Goal: Transaction & Acquisition: Purchase product/service

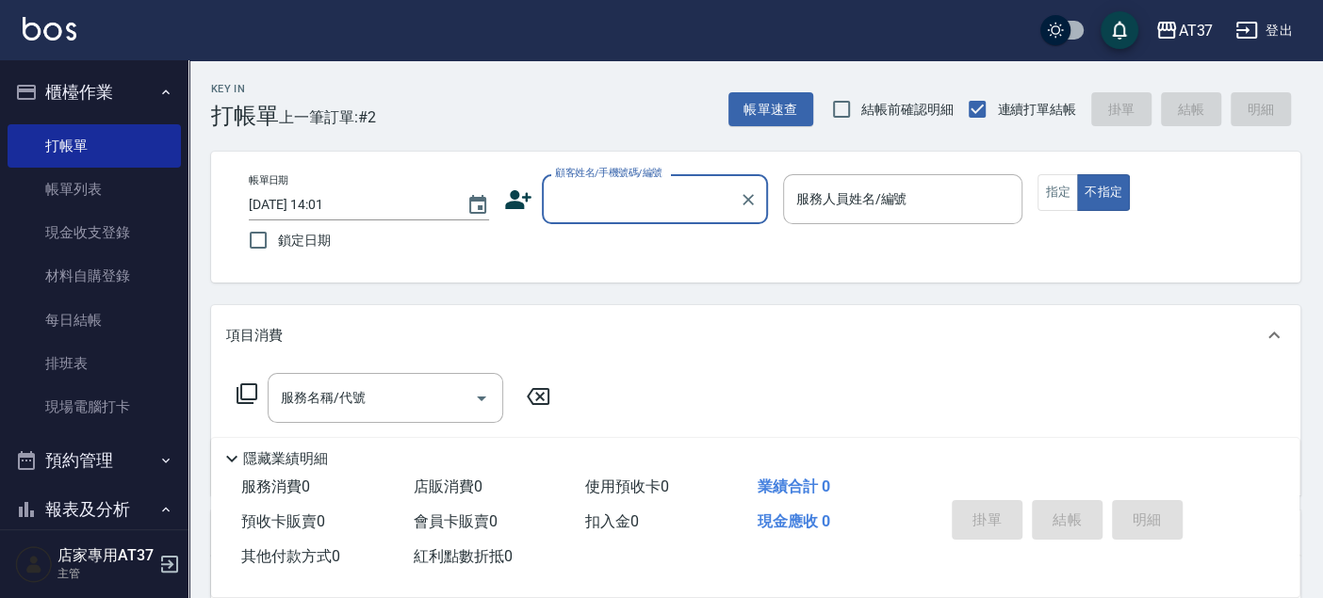
click at [595, 209] on input "顧客姓名/手機號碼/編號" at bounding box center [640, 199] width 181 height 33
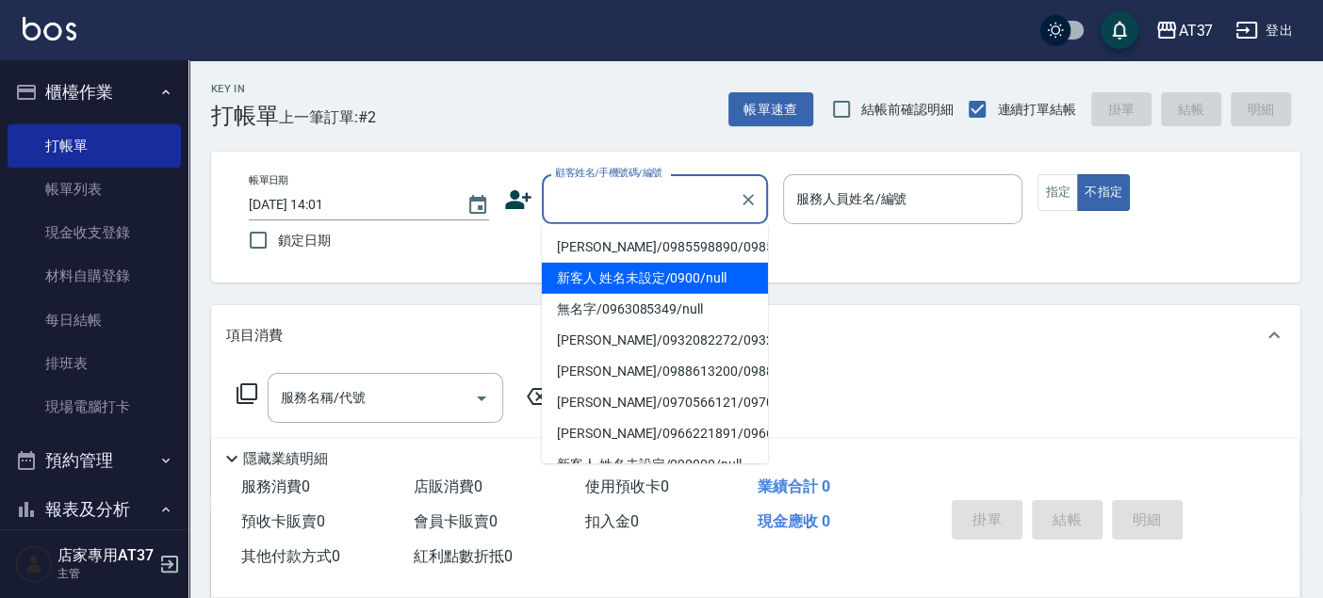
click at [601, 280] on li "新客人 姓名未設定/0900/null" at bounding box center [655, 278] width 226 height 31
type input "新客人 姓名未設定/0900/null"
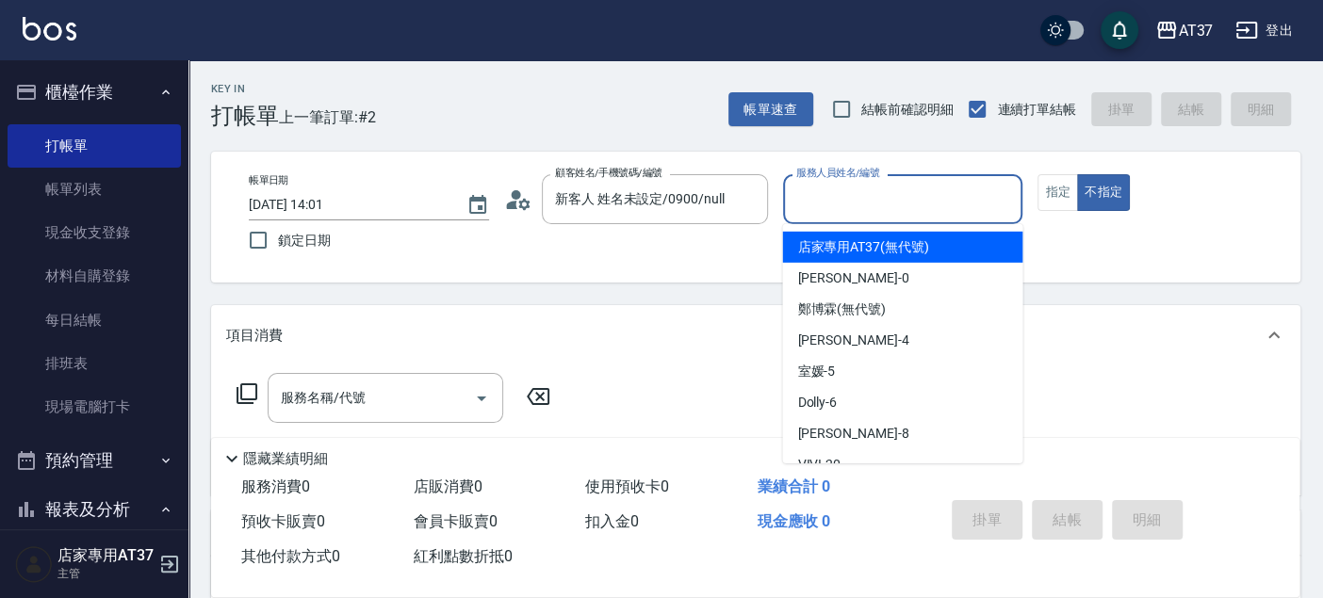
click at [869, 202] on input "服務人員姓名/編號" at bounding box center [903, 199] width 223 height 33
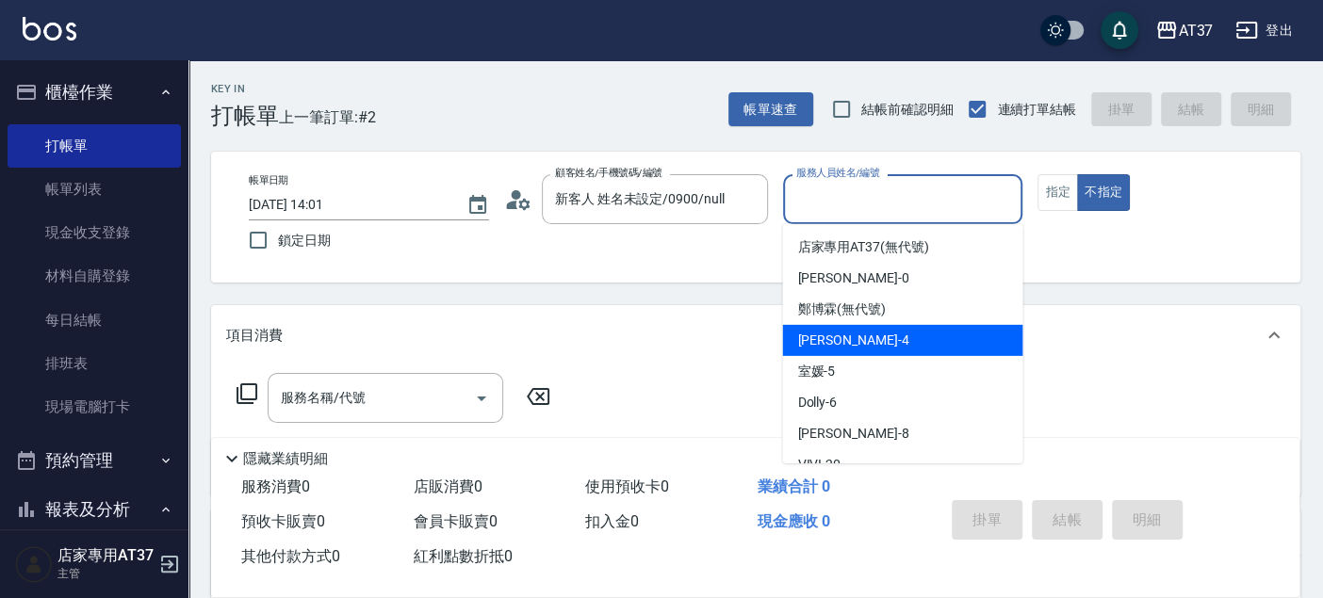
click at [869, 337] on div "Hannah -4" at bounding box center [902, 340] width 240 height 31
type input "Hannah-4"
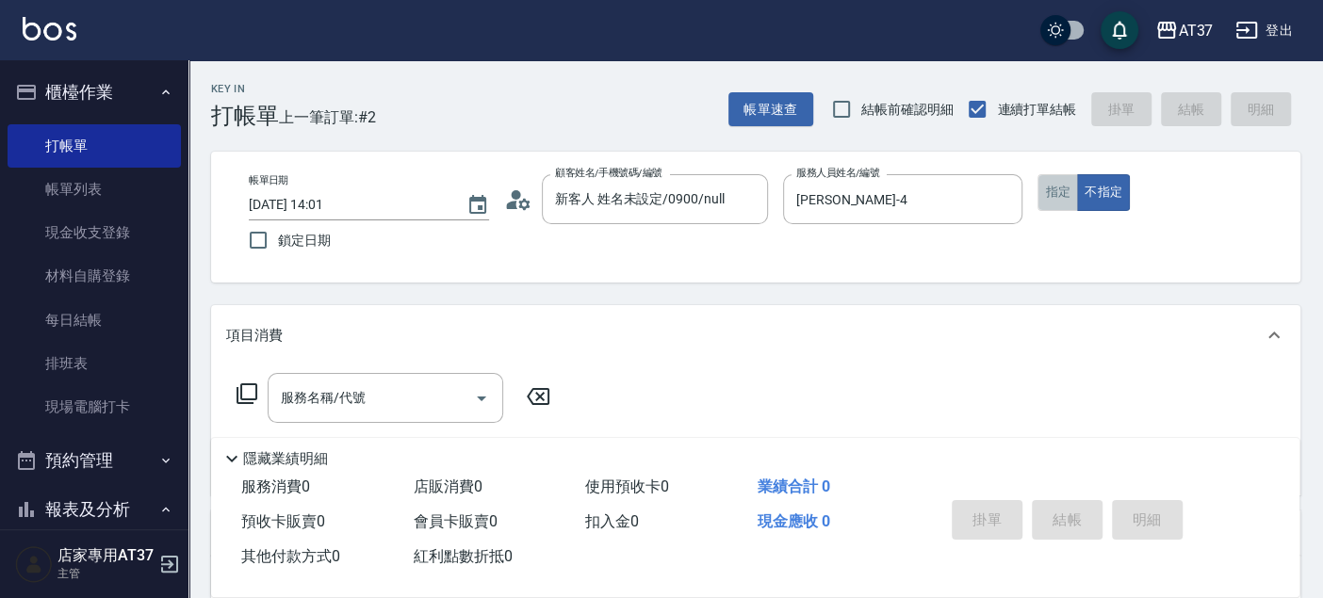
click at [1057, 202] on button "指定" at bounding box center [1058, 192] width 41 height 37
click at [1107, 199] on button "不指定" at bounding box center [1103, 192] width 53 height 37
click at [401, 411] on input "服務名稱/代號" at bounding box center [371, 398] width 190 height 33
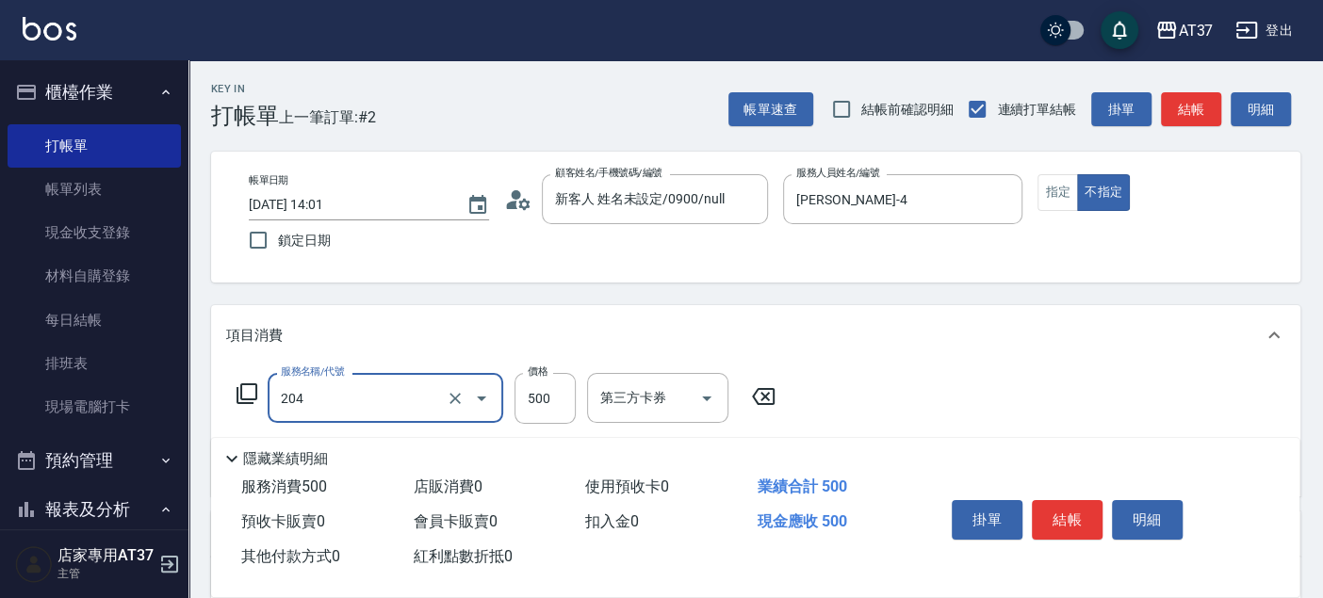
type input "A級洗+剪(204)"
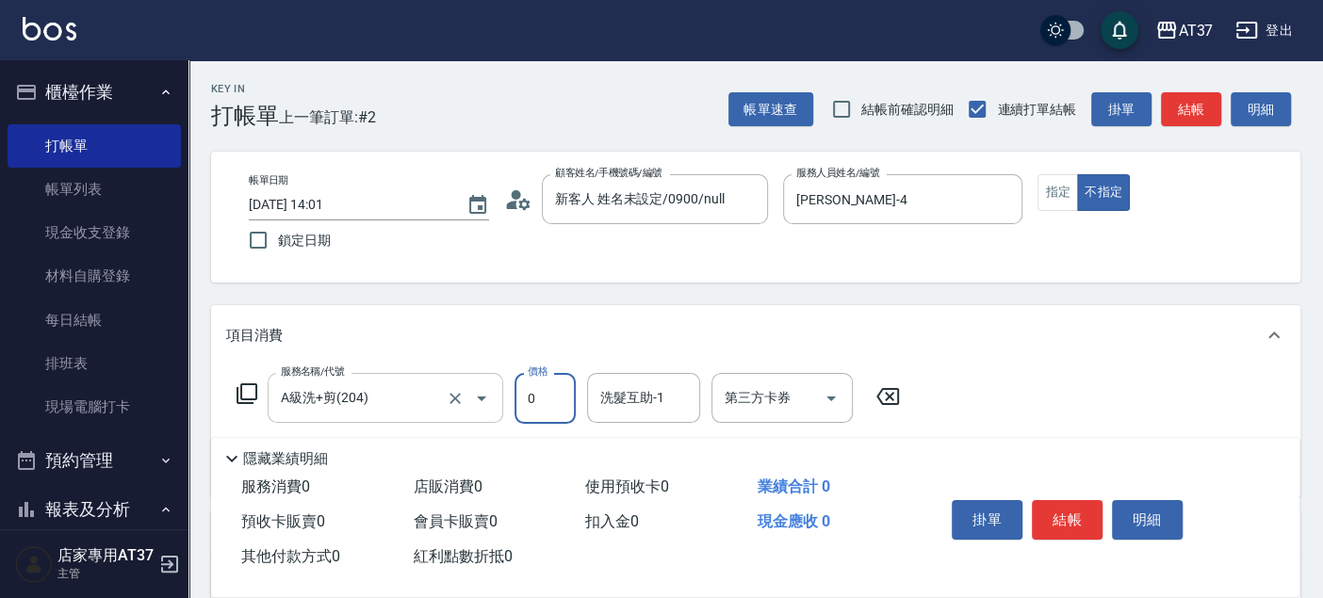
type input "0"
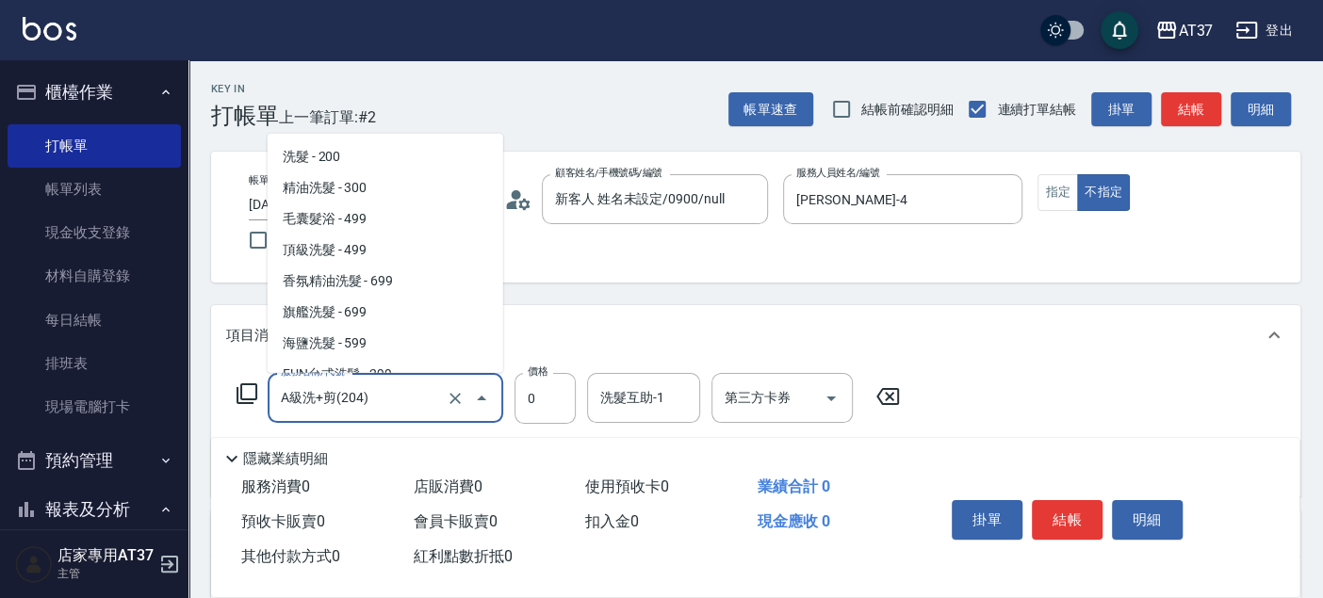
click at [401, 411] on input "A級洗+剪(204)" at bounding box center [359, 398] width 166 height 33
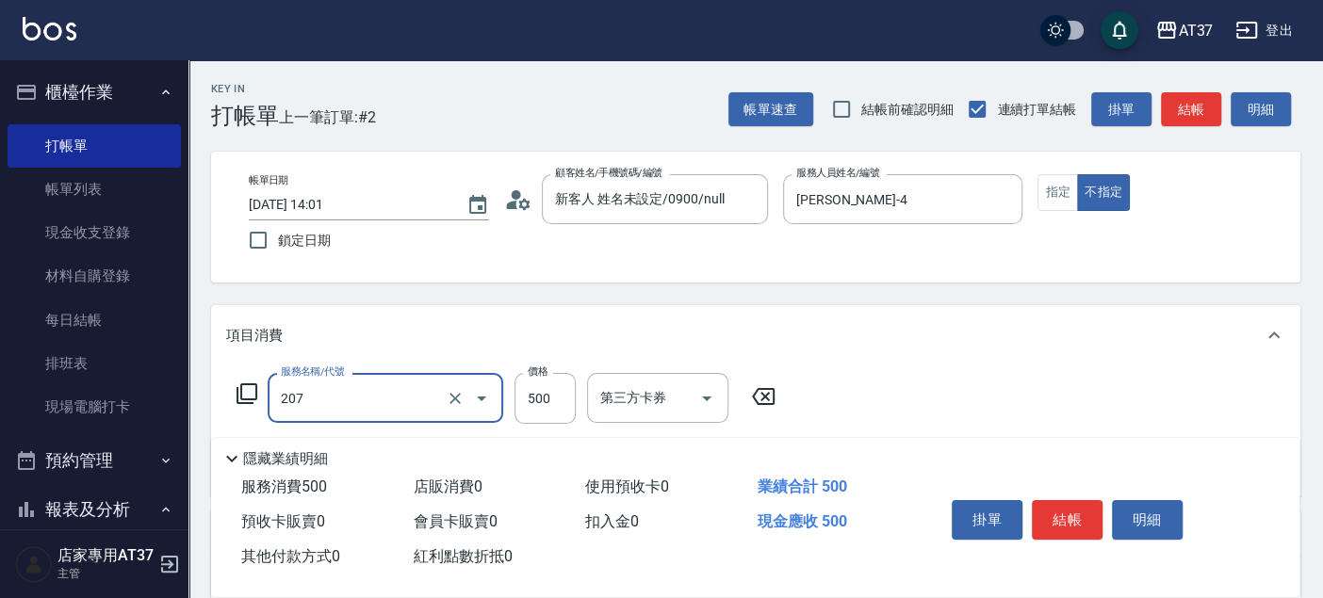
type input "B精油洗+剪(207)"
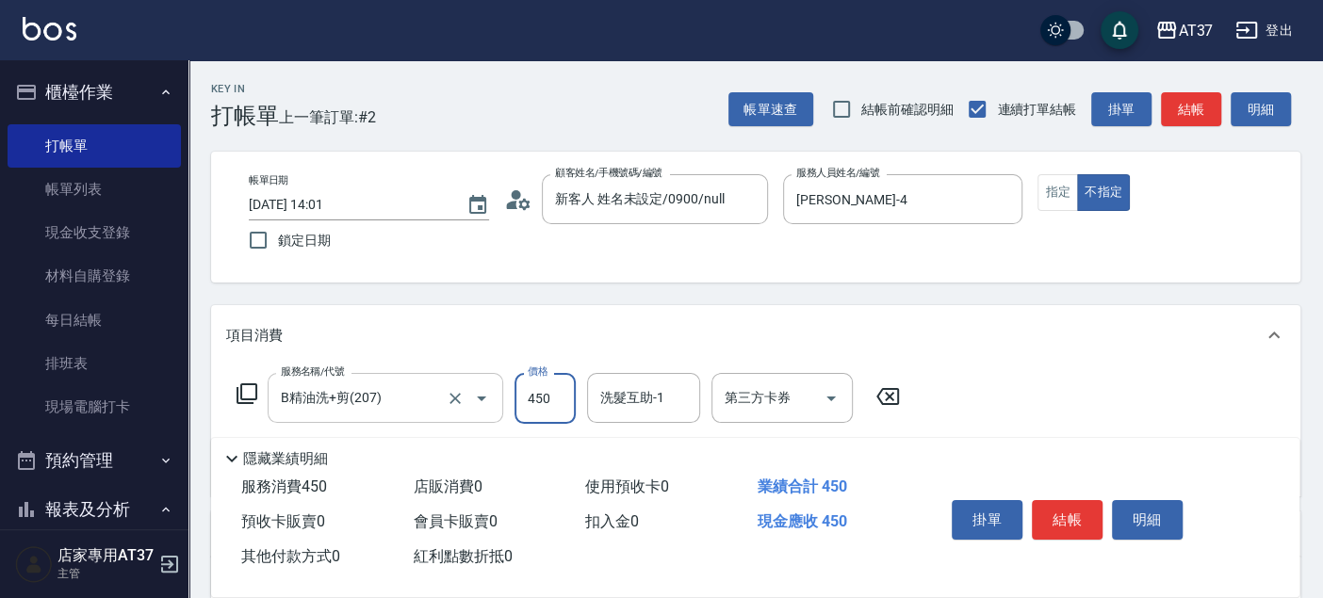
type input "450"
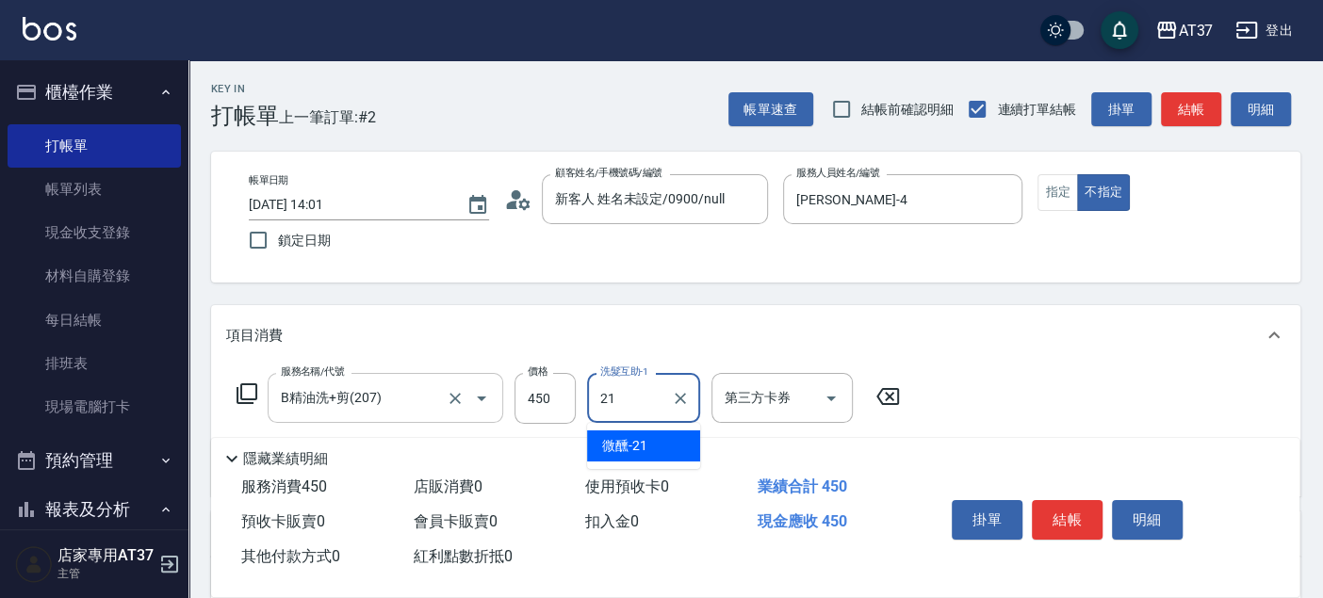
type input "微醺-21"
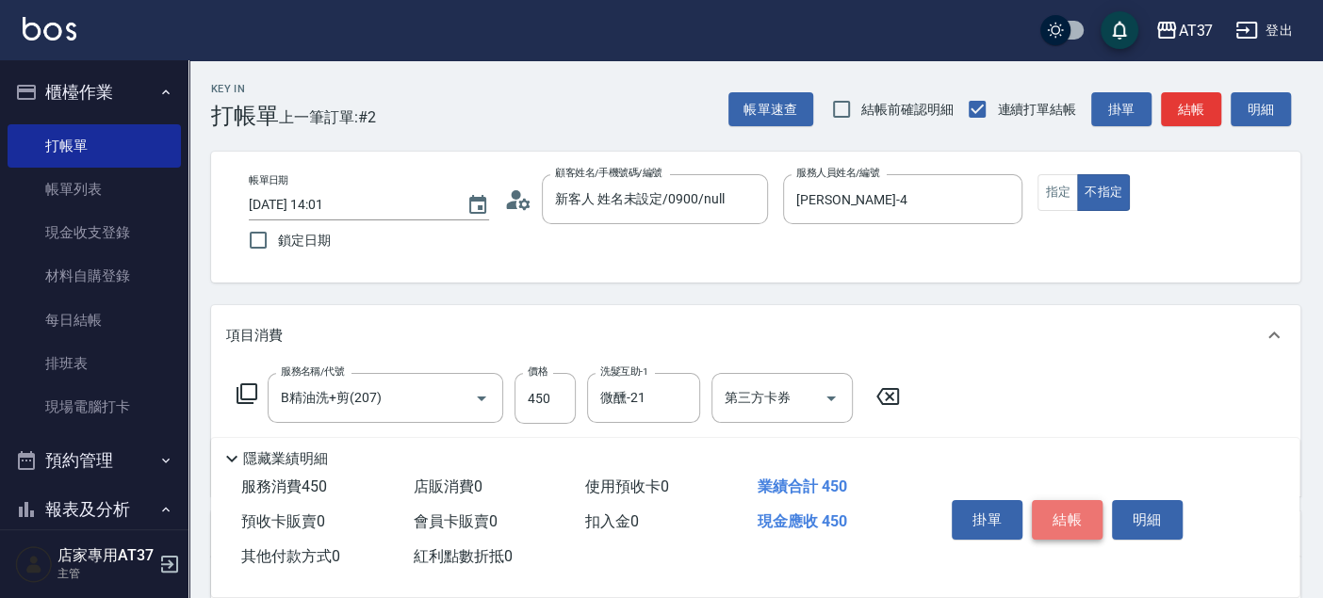
click at [1062, 506] on button "結帳" at bounding box center [1067, 520] width 71 height 40
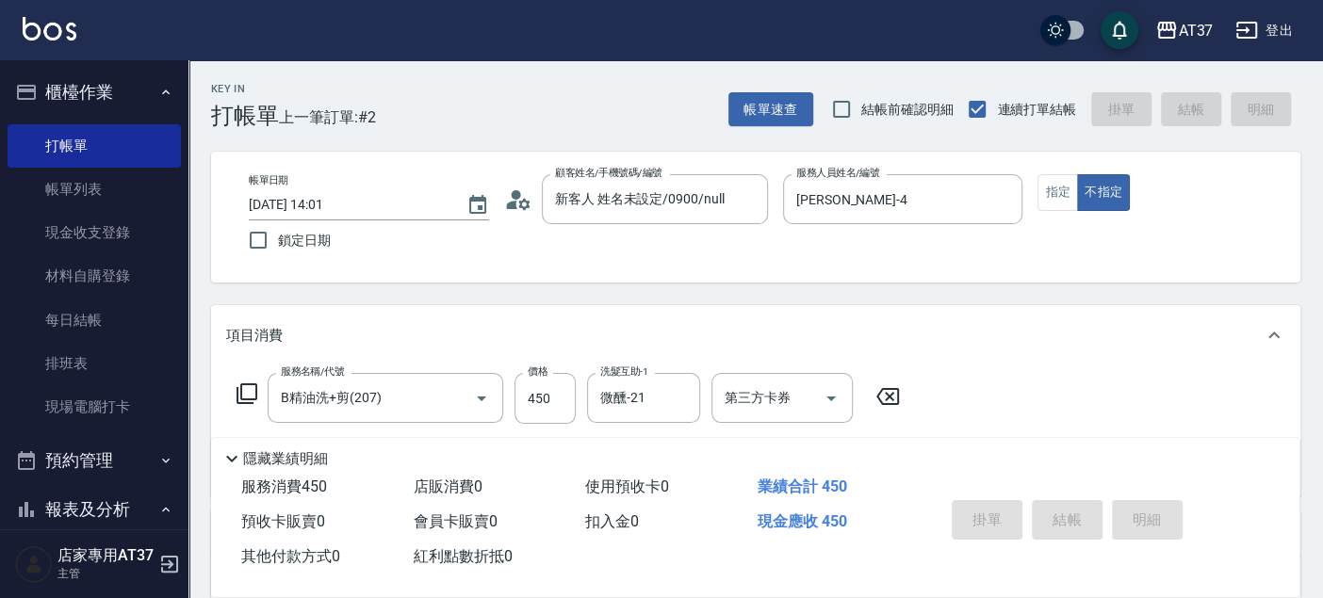
type input "2025/09/08 15:18"
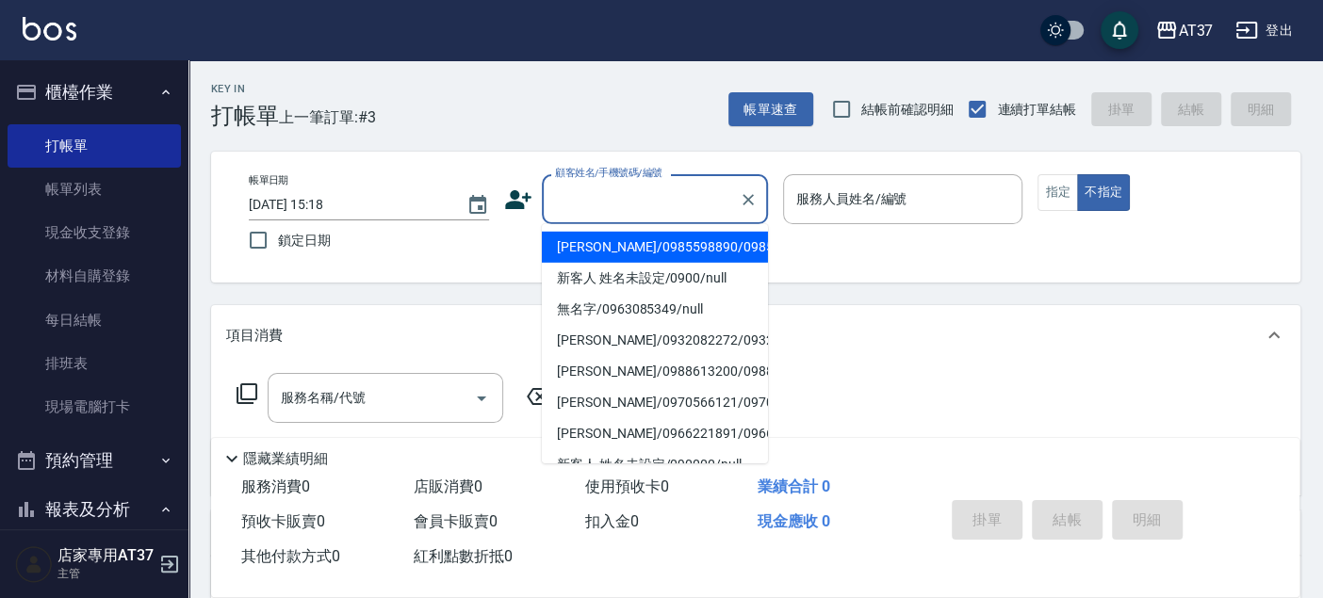
click at [597, 207] on input "顧客姓名/手機號碼/編號" at bounding box center [640, 199] width 181 height 33
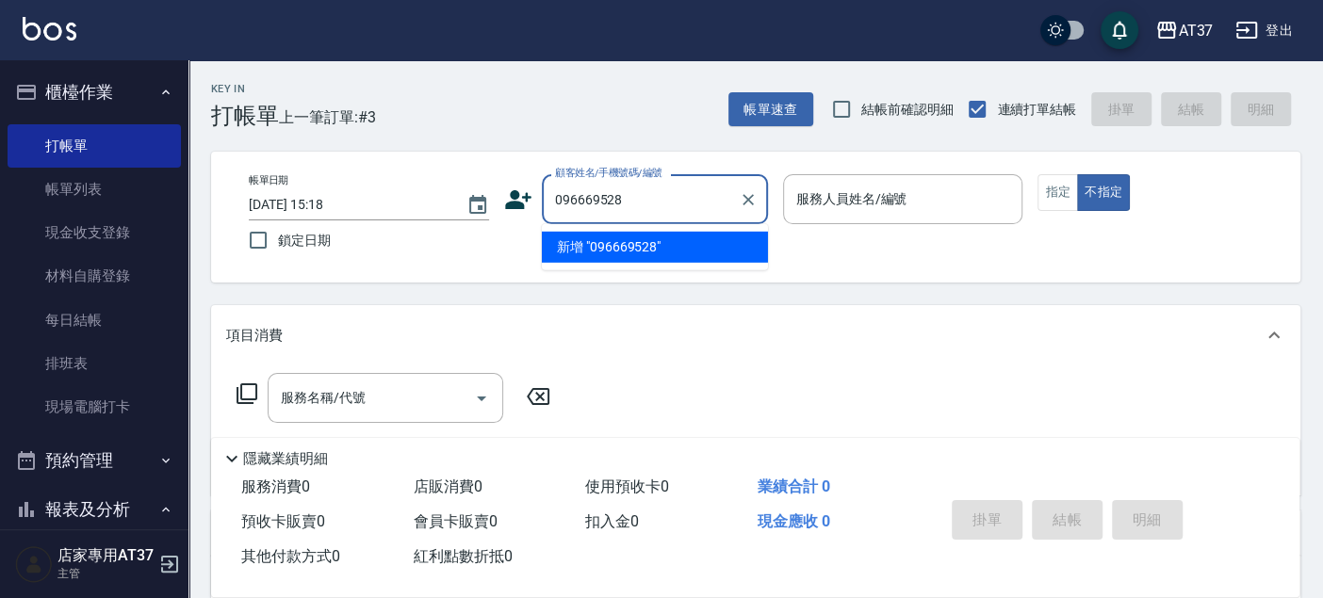
type input "0966695285"
click at [745, 193] on icon "Clear" at bounding box center [748, 199] width 19 height 19
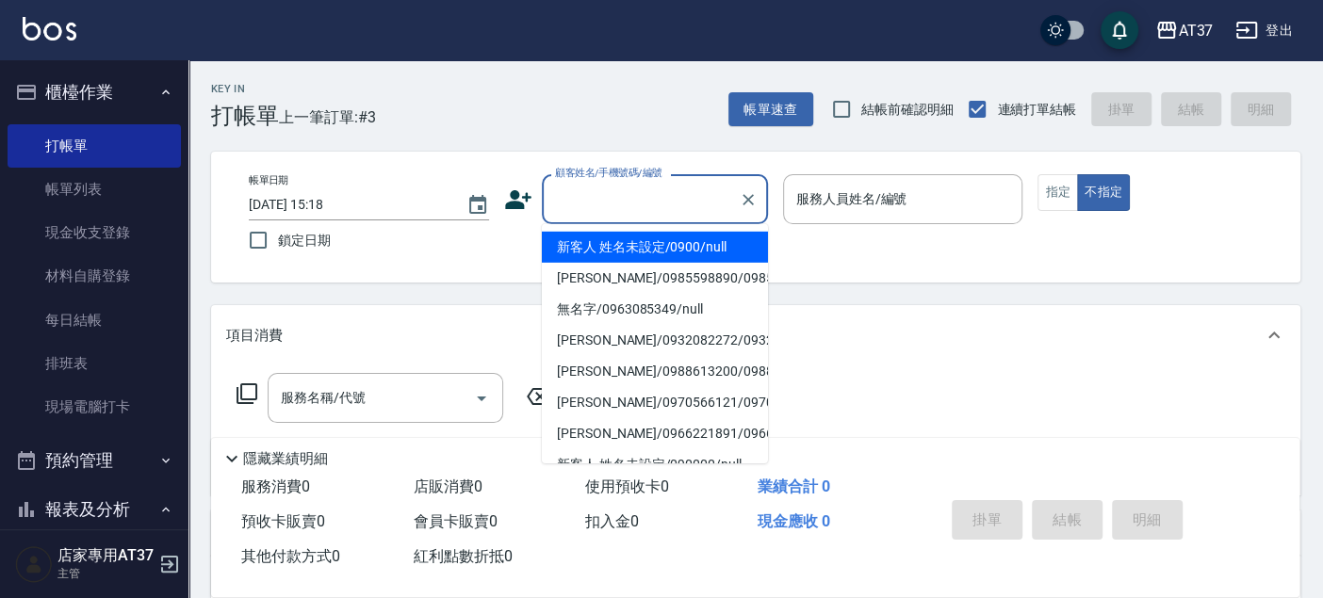
click at [654, 253] on li "新客人 姓名未設定/0900/null" at bounding box center [655, 247] width 226 height 31
type input "新客人 姓名未設定/0900/null"
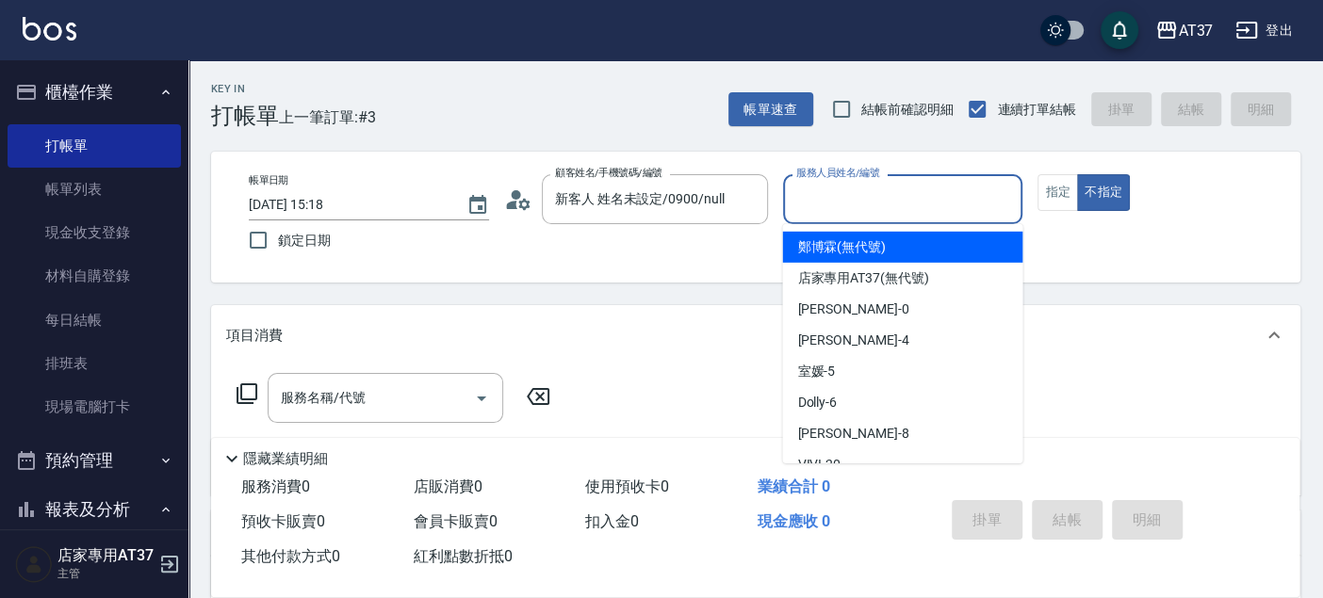
click at [842, 198] on input "服務人員姓名/編號" at bounding box center [903, 199] width 223 height 33
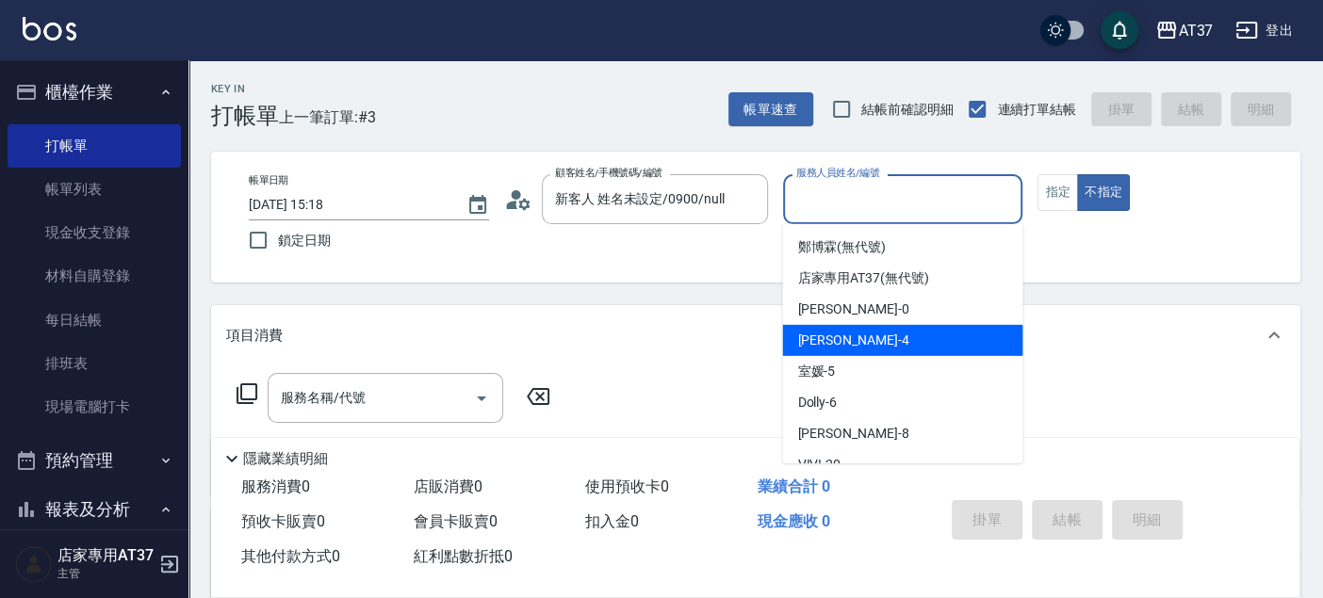
click at [840, 331] on span "Hannah -4" at bounding box center [852, 341] width 111 height 20
type input "Hannah-4"
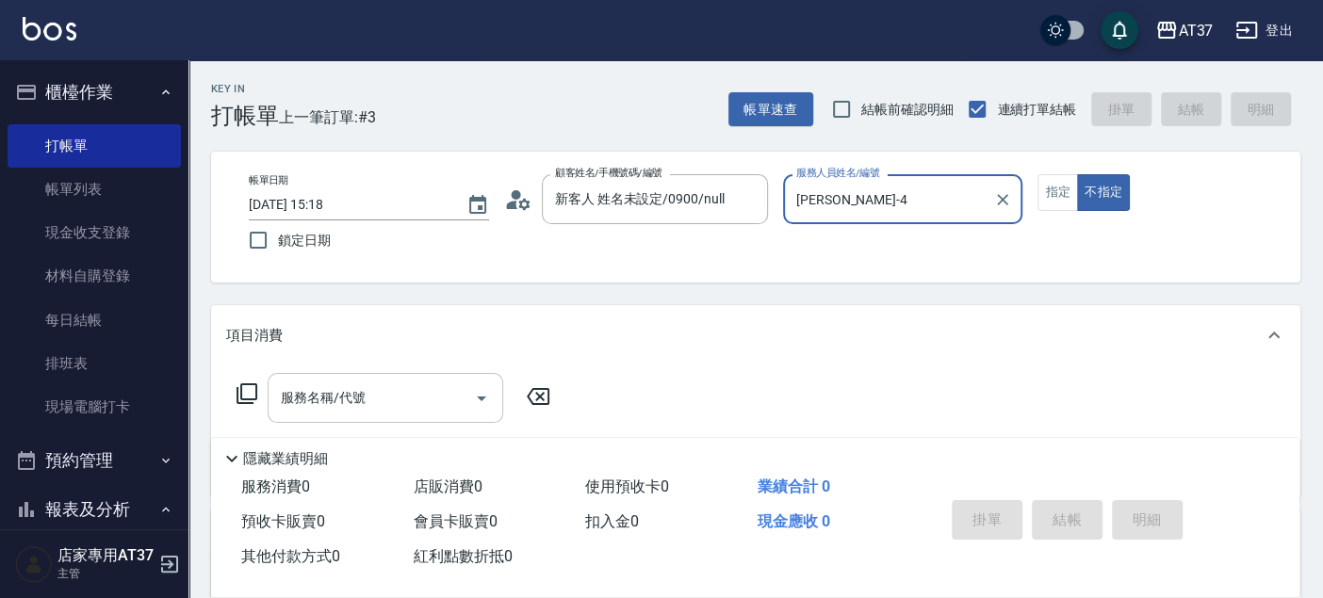
click at [352, 398] on div "服務名稱/代號 服務名稱/代號" at bounding box center [386, 398] width 236 height 50
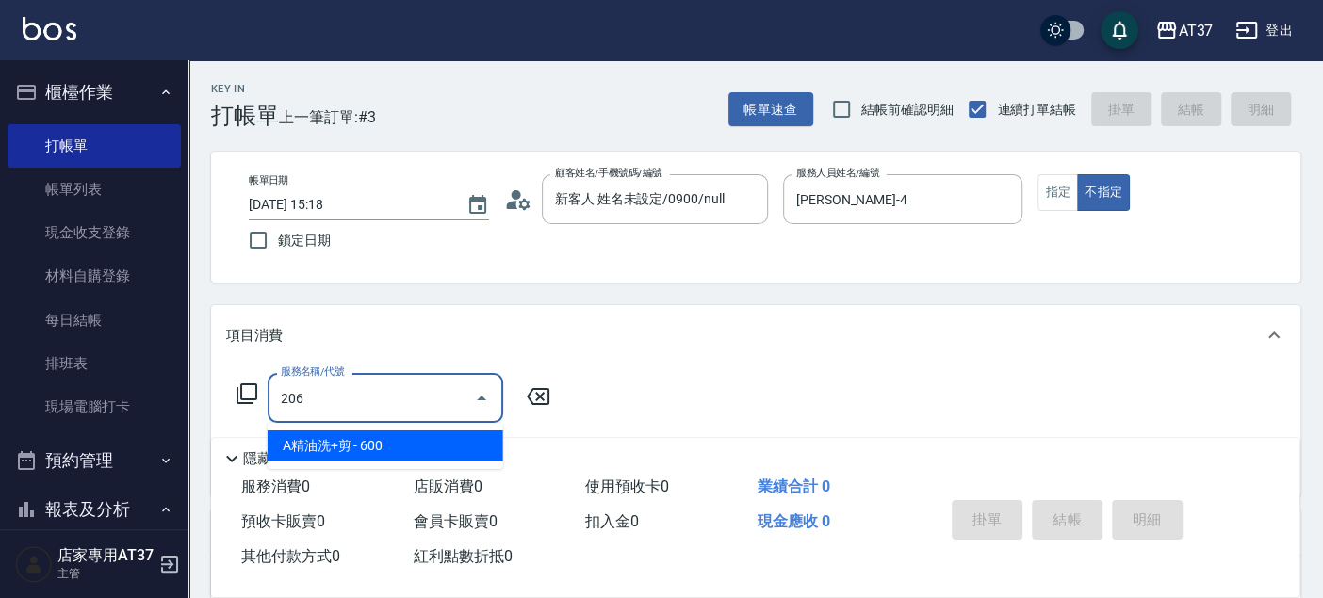
type input "A精油洗+剪(206)"
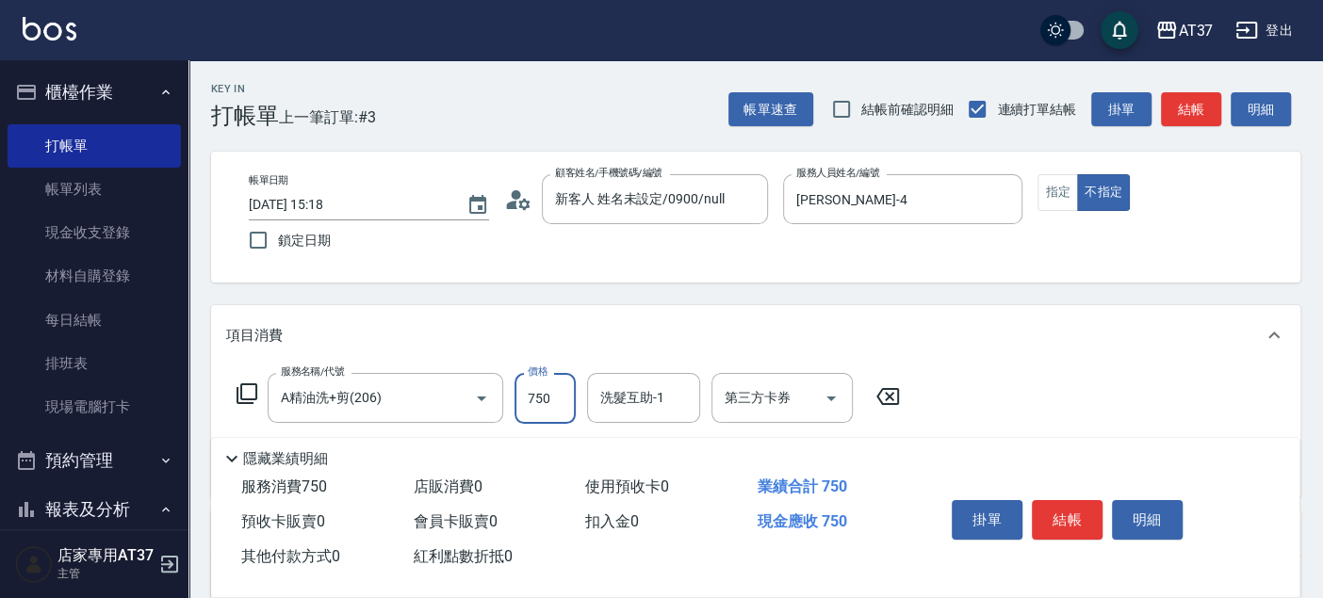
type input "750"
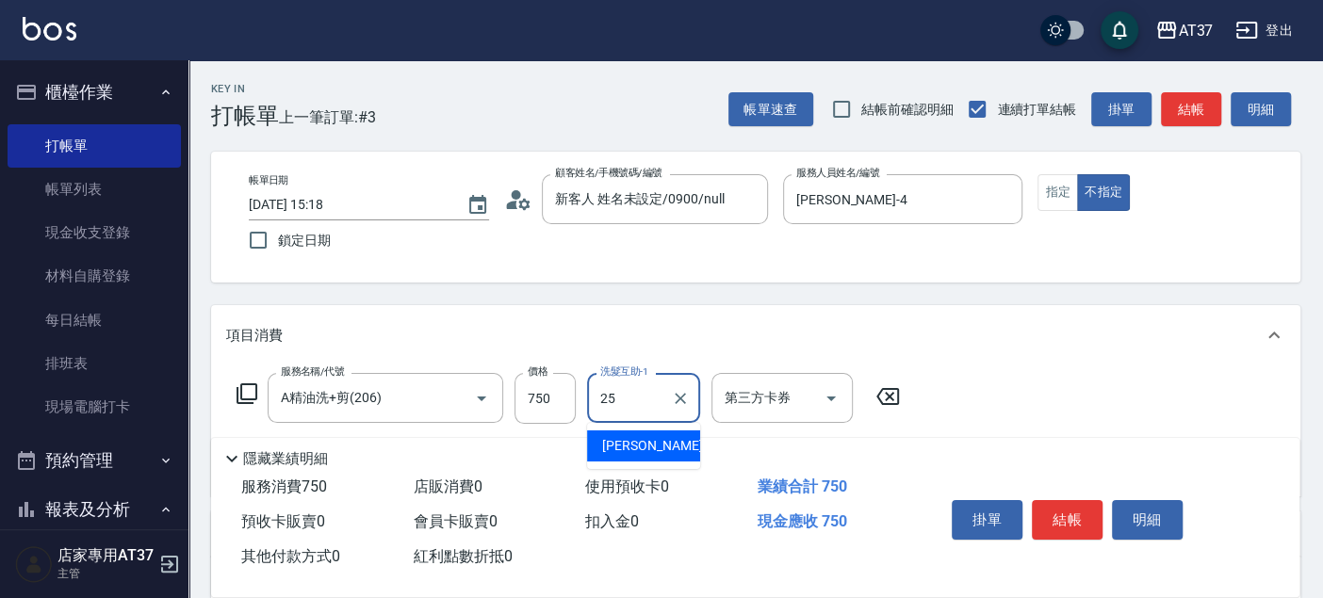
type input "子筠-25"
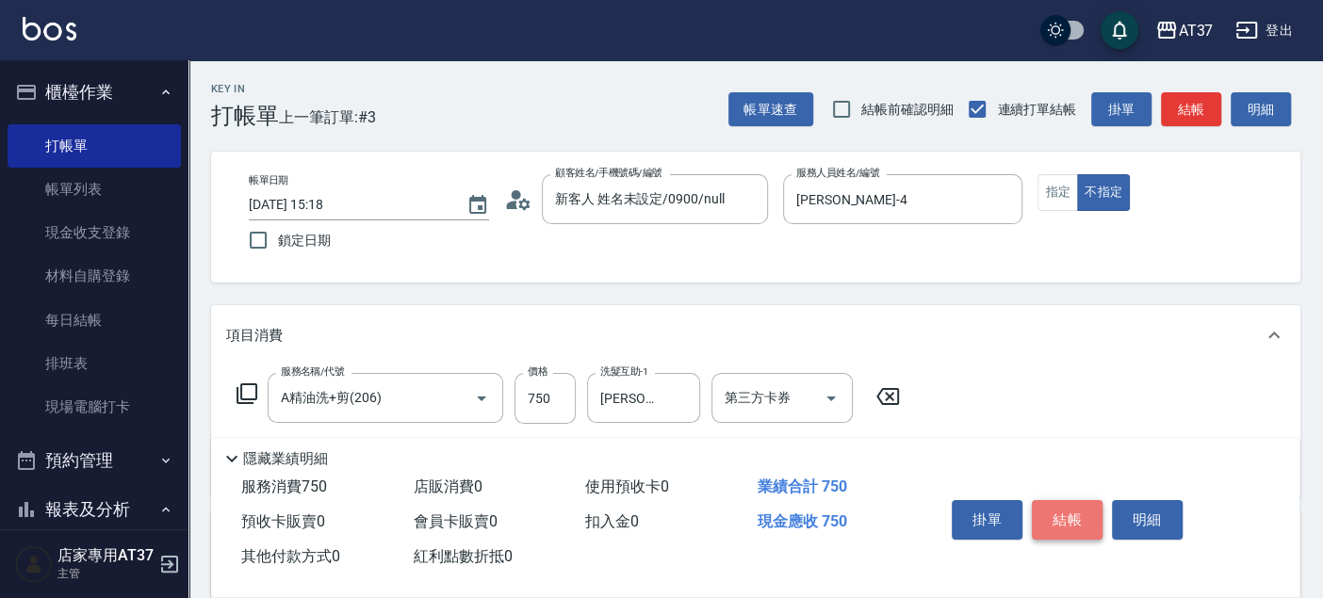
click at [1060, 508] on button "結帳" at bounding box center [1067, 520] width 71 height 40
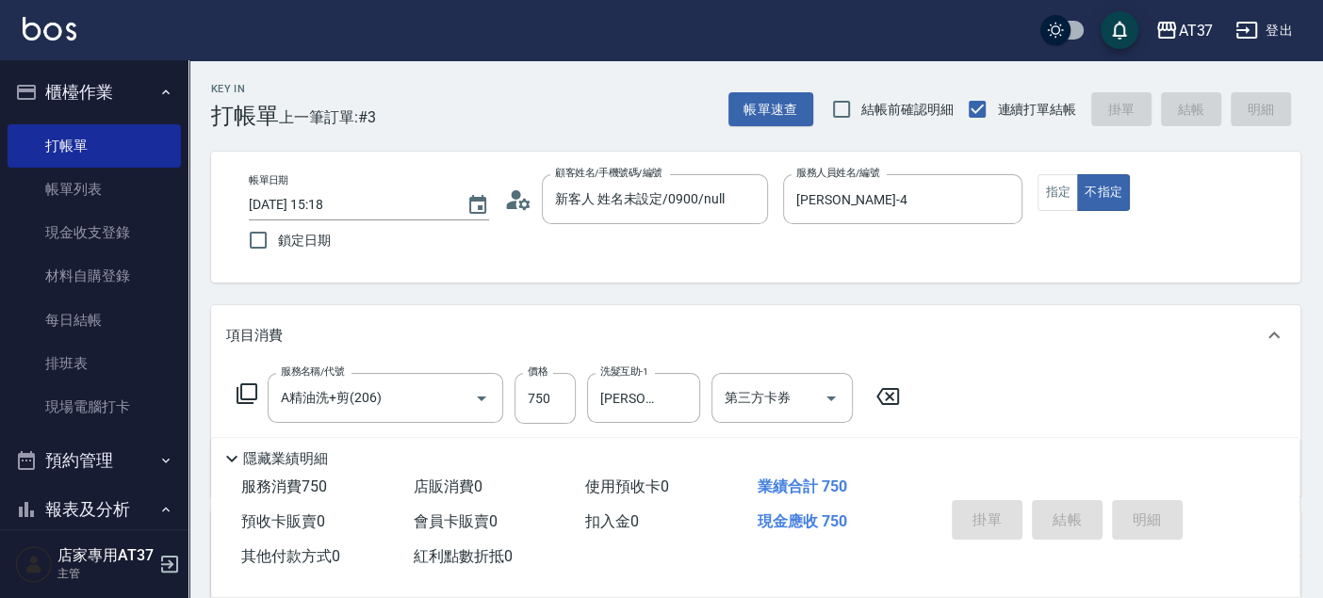
type input "2025/09/08 15:25"
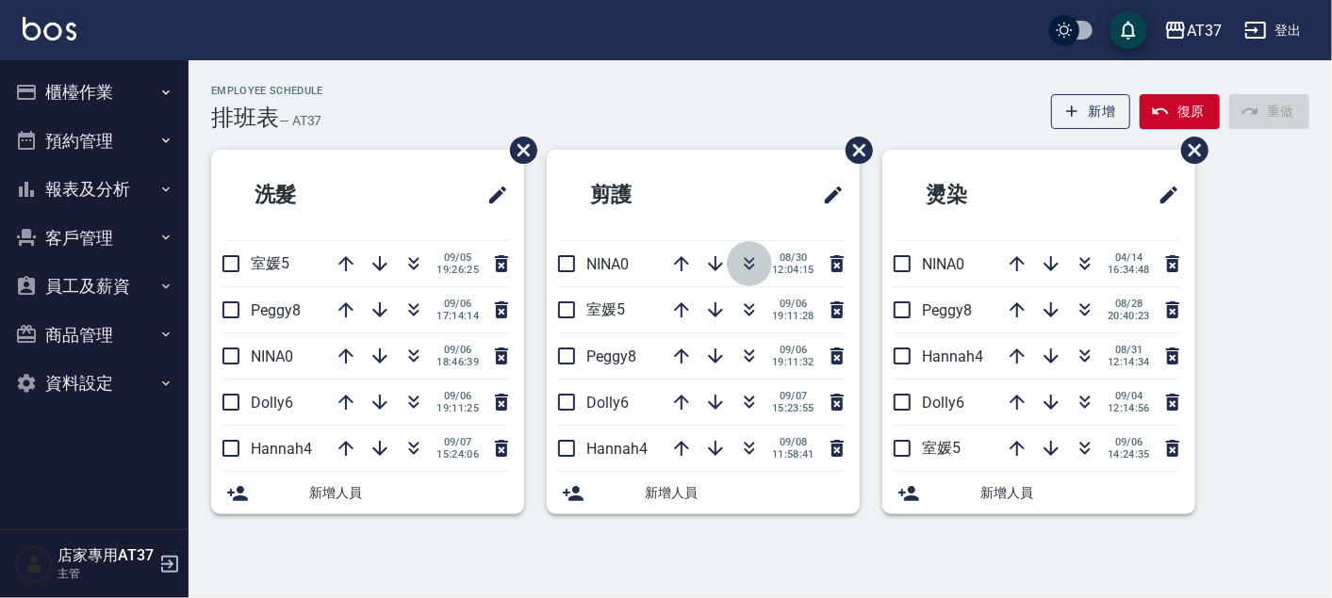
click at [760, 258] on button "button" at bounding box center [749, 263] width 45 height 45
click at [753, 399] on icon "button" at bounding box center [749, 402] width 23 height 23
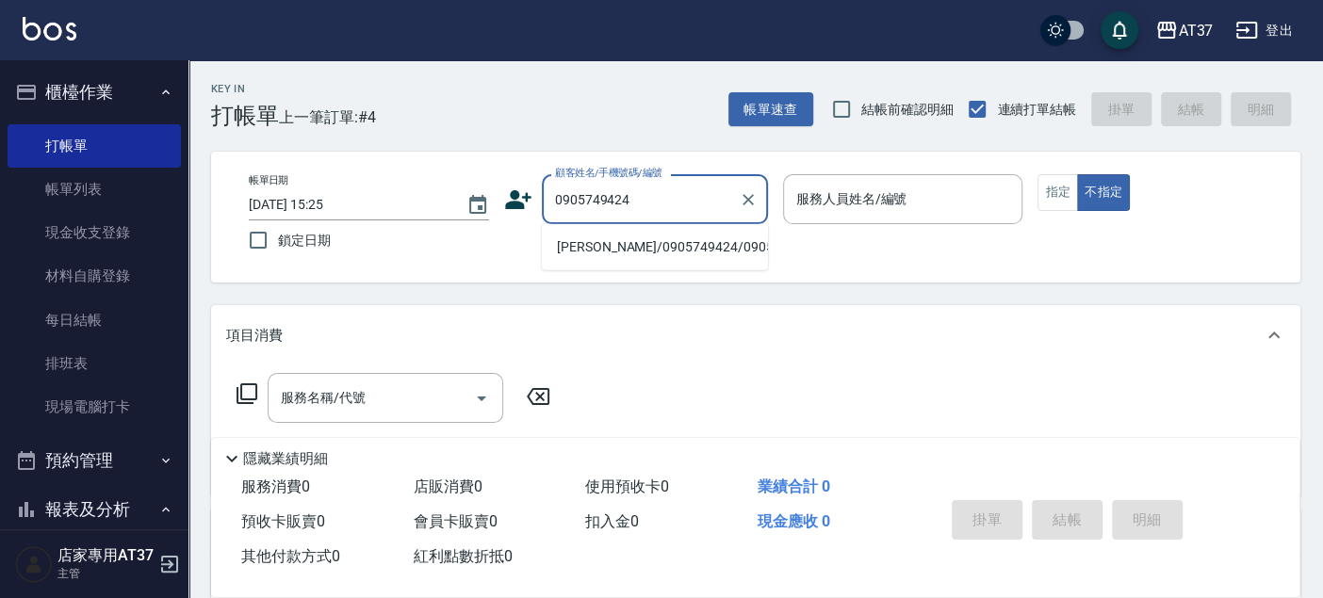
click at [670, 253] on li "林家如/0905749424/0905749424" at bounding box center [655, 247] width 226 height 31
type input "林家如/0905749424/0905749424"
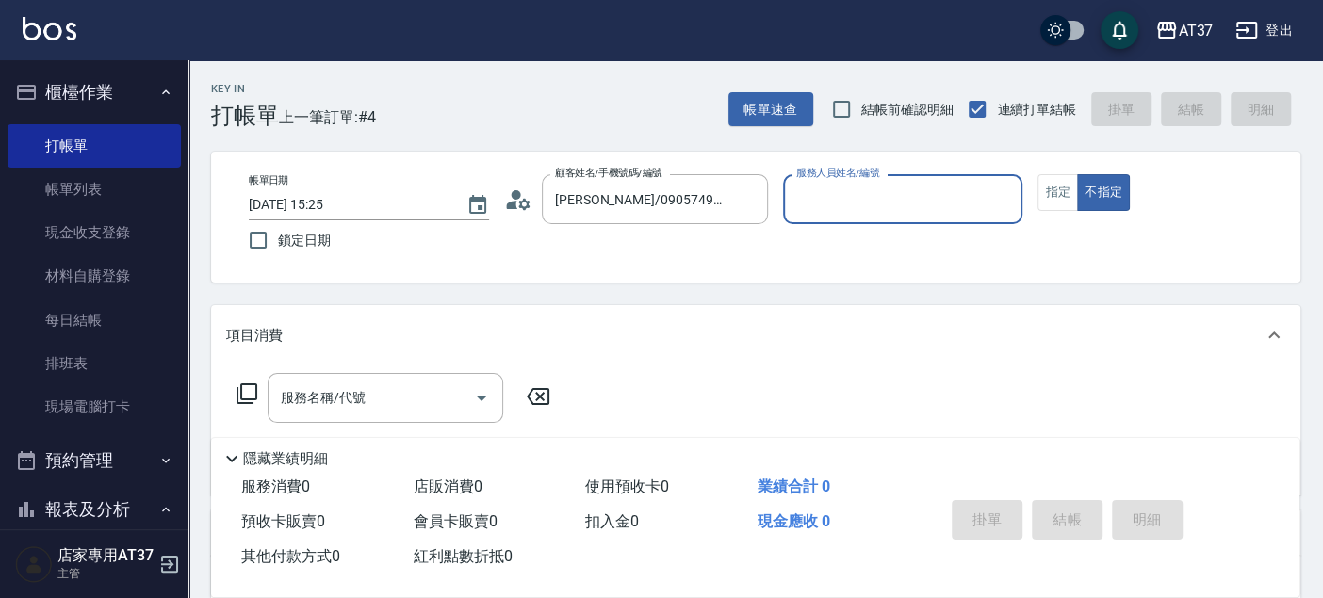
type input "Peggy-8"
click at [1003, 198] on icon "Clear" at bounding box center [1003, 199] width 11 height 11
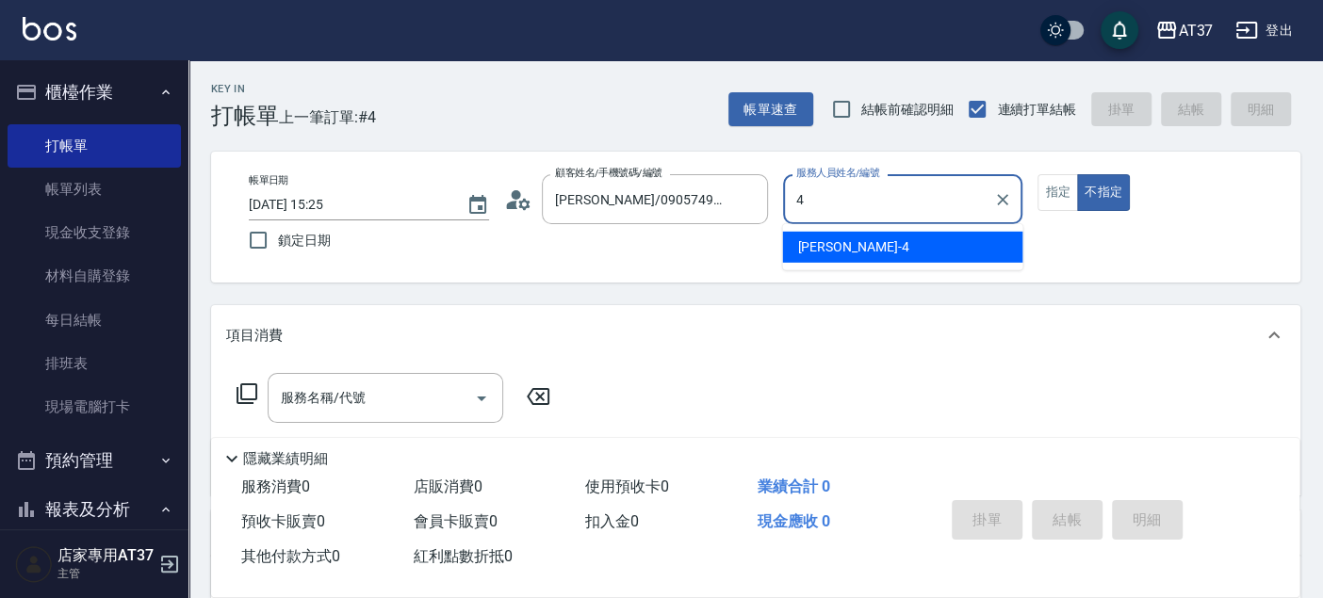
type input "Hannah-4"
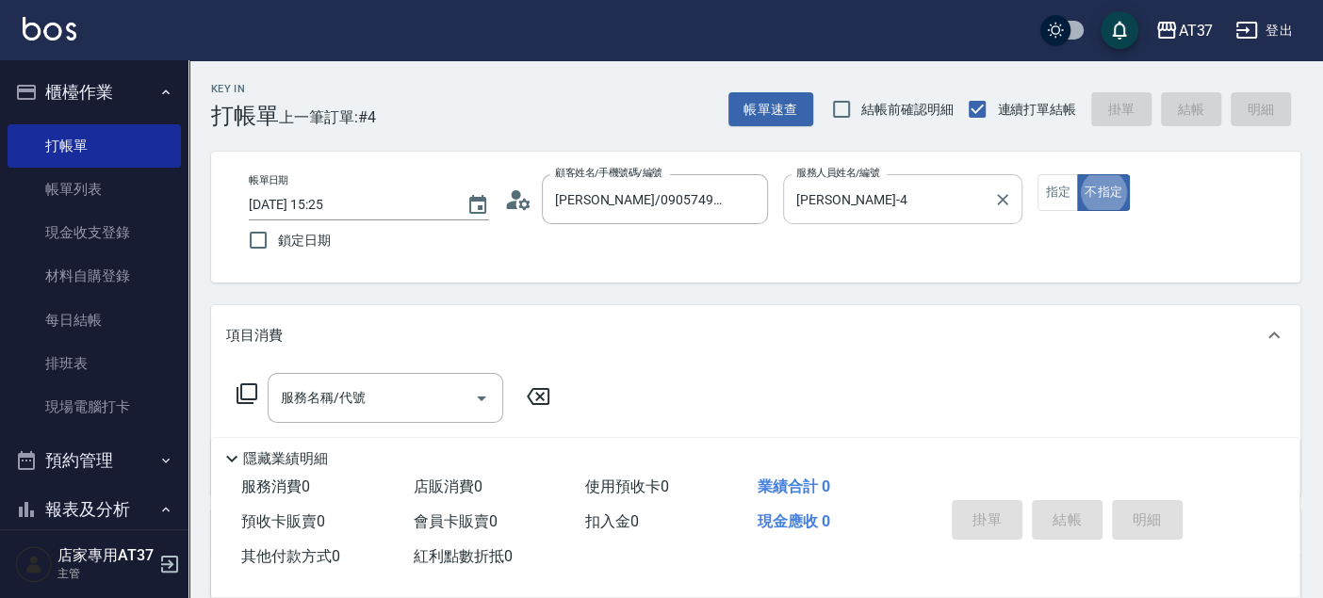
type button "false"
click at [320, 398] on div "服務名稱/代號 服務名稱/代號" at bounding box center [386, 398] width 236 height 50
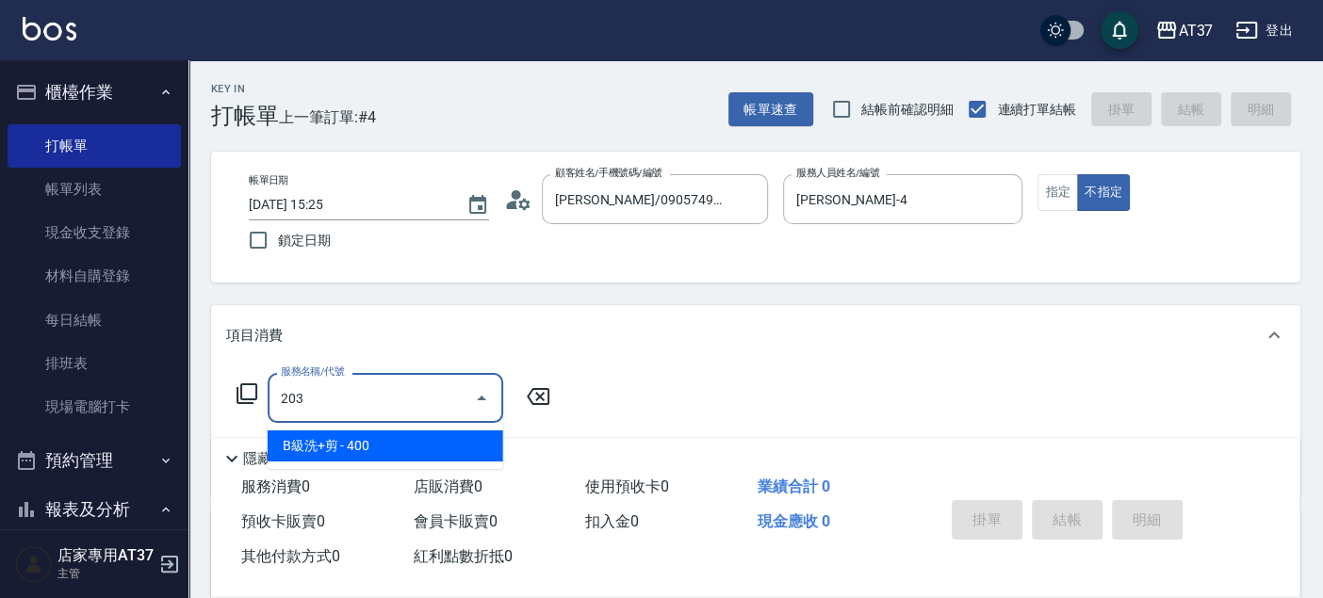
type input "B級洗+剪(203)"
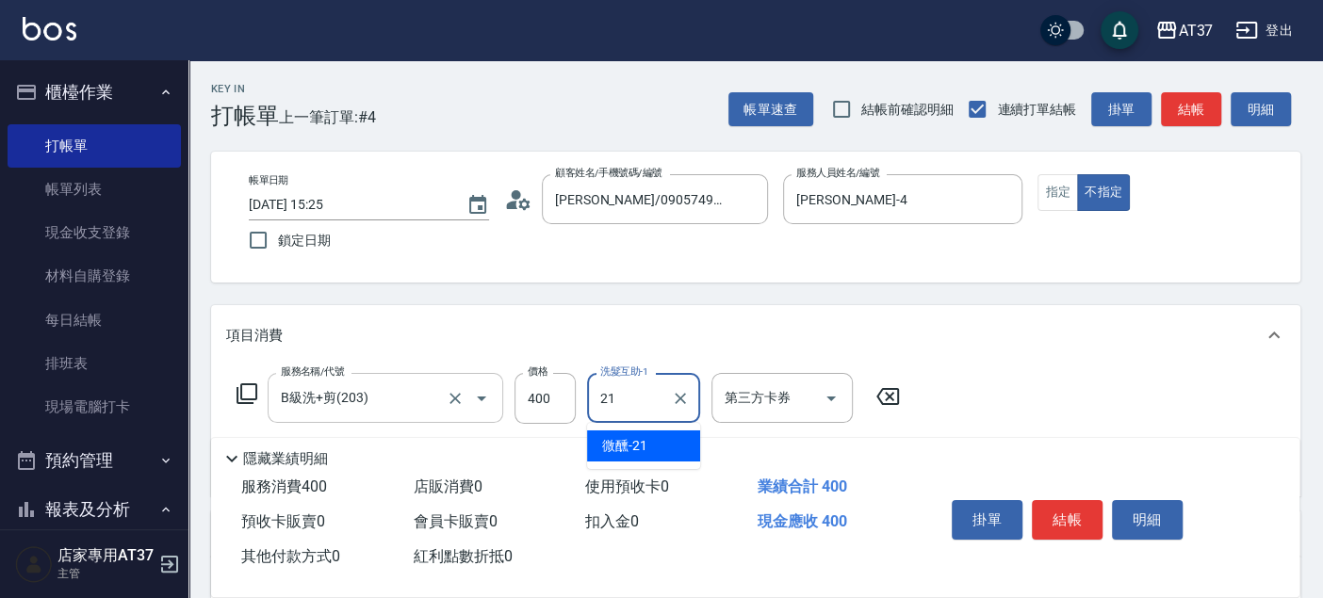
type input "微醺-21"
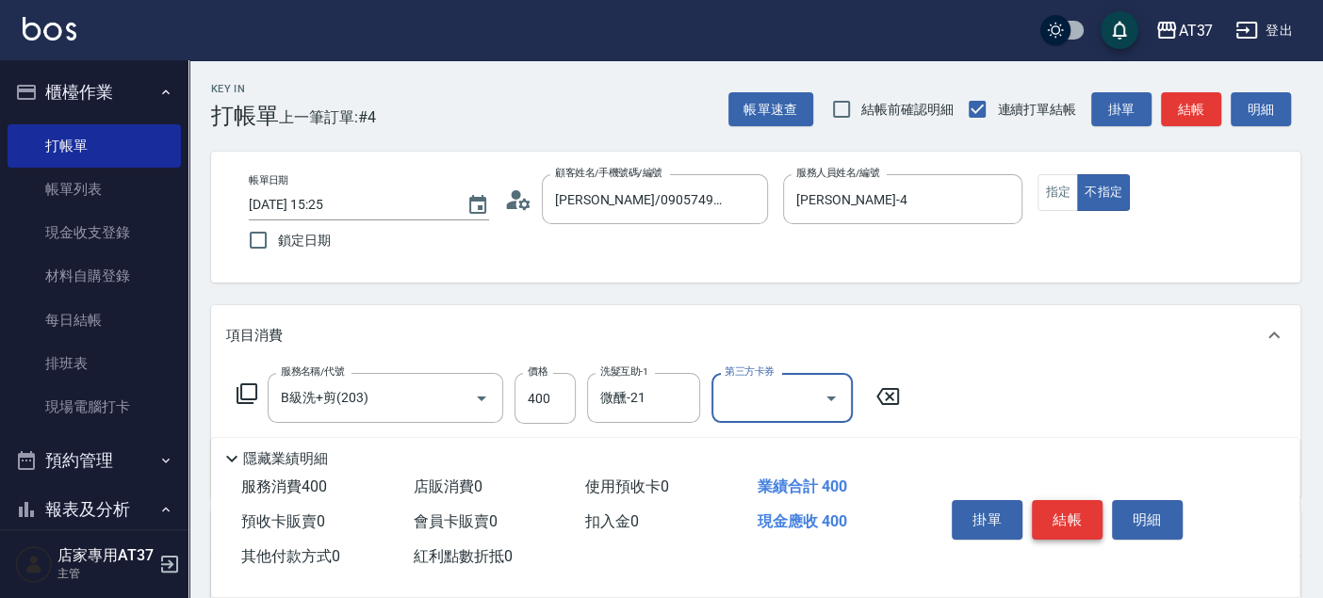
click at [1074, 503] on button "結帳" at bounding box center [1067, 520] width 71 height 40
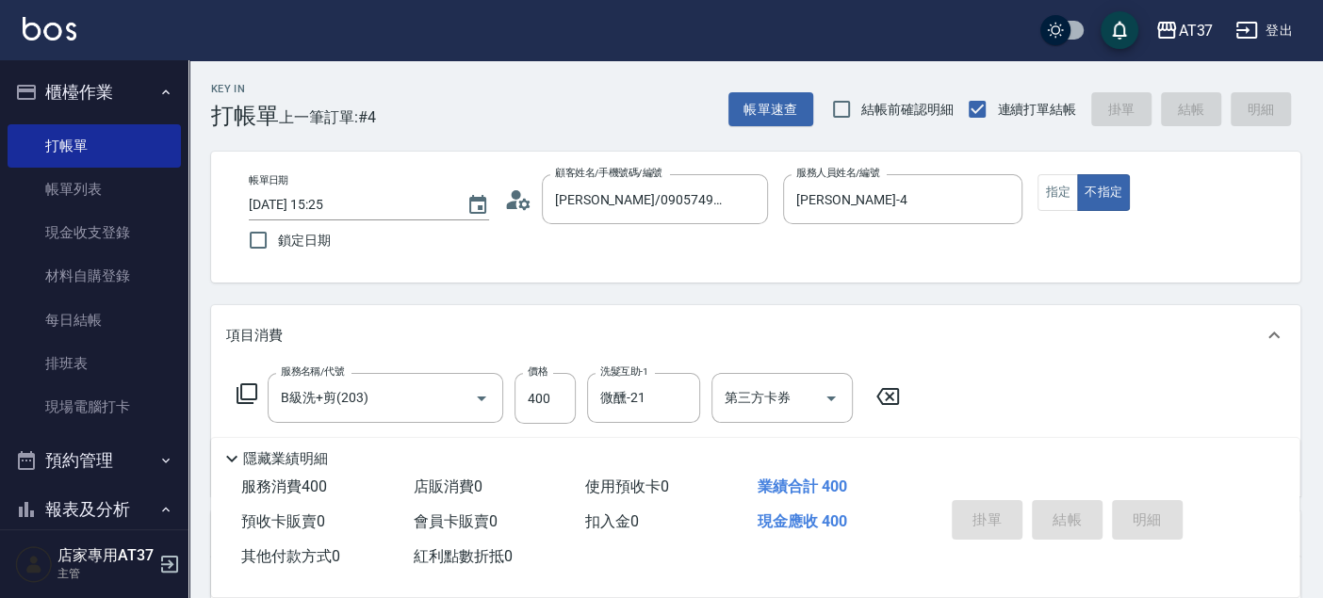
type input "2025/09/08 16:07"
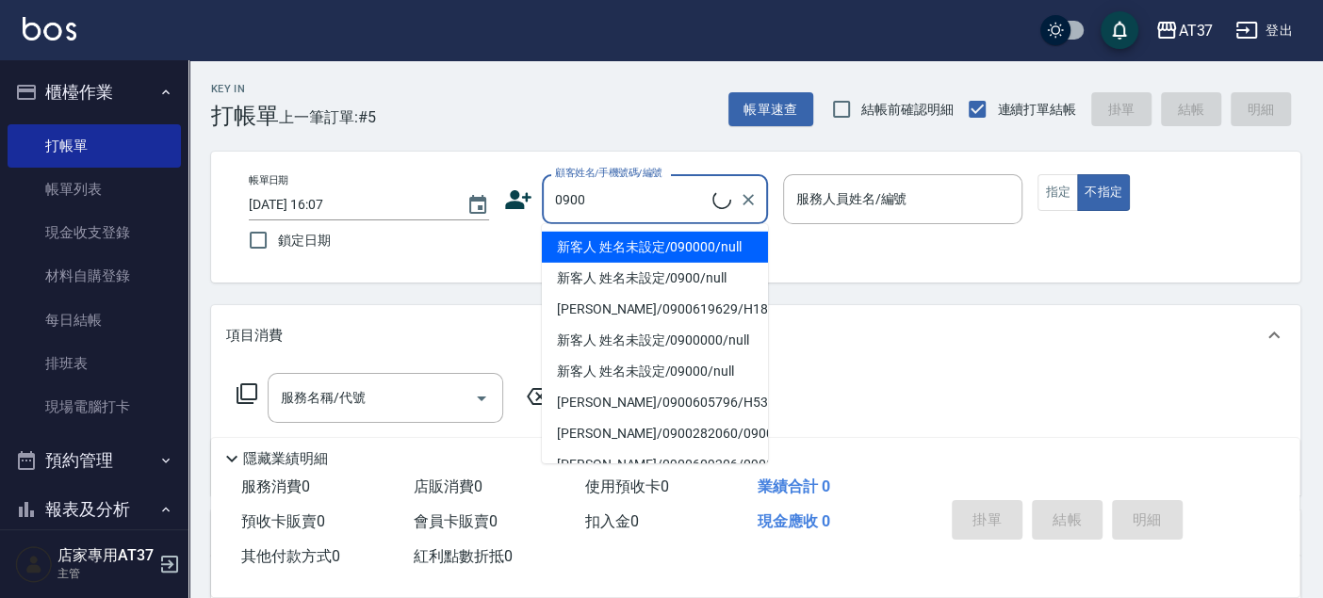
type input "0900"
type input "4"
type input "新客人 姓名未設定/0900/null"
type input "Hannah-4"
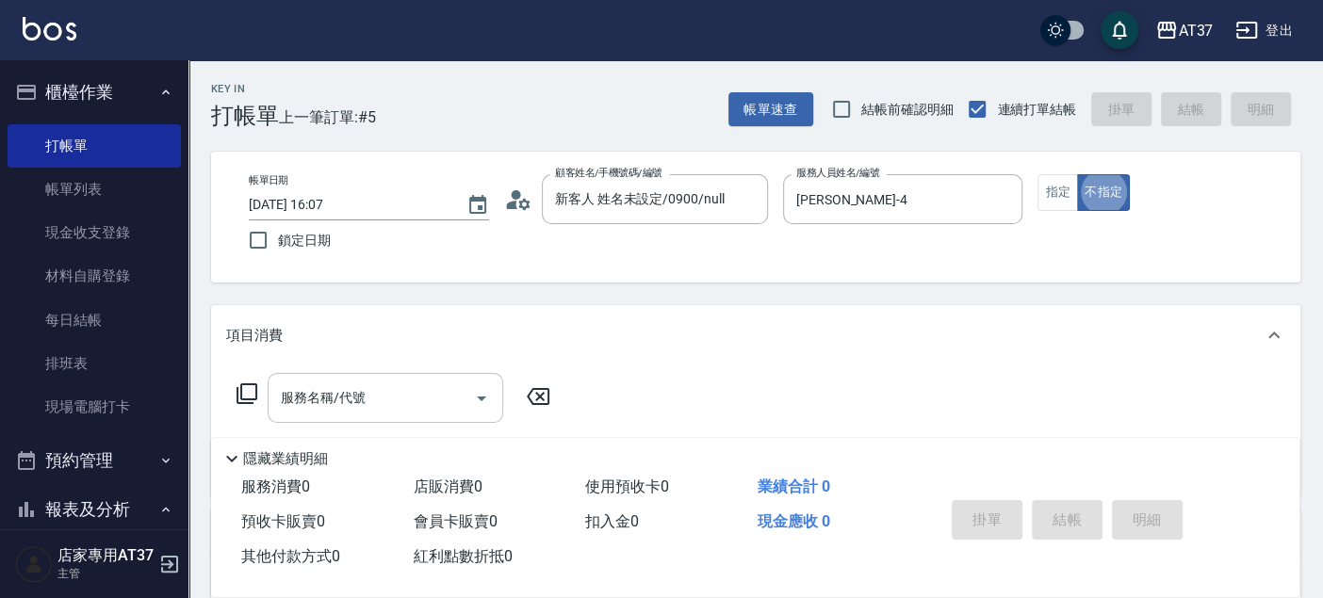
click at [319, 393] on div "服務名稱/代號 服務名稱/代號" at bounding box center [386, 398] width 236 height 50
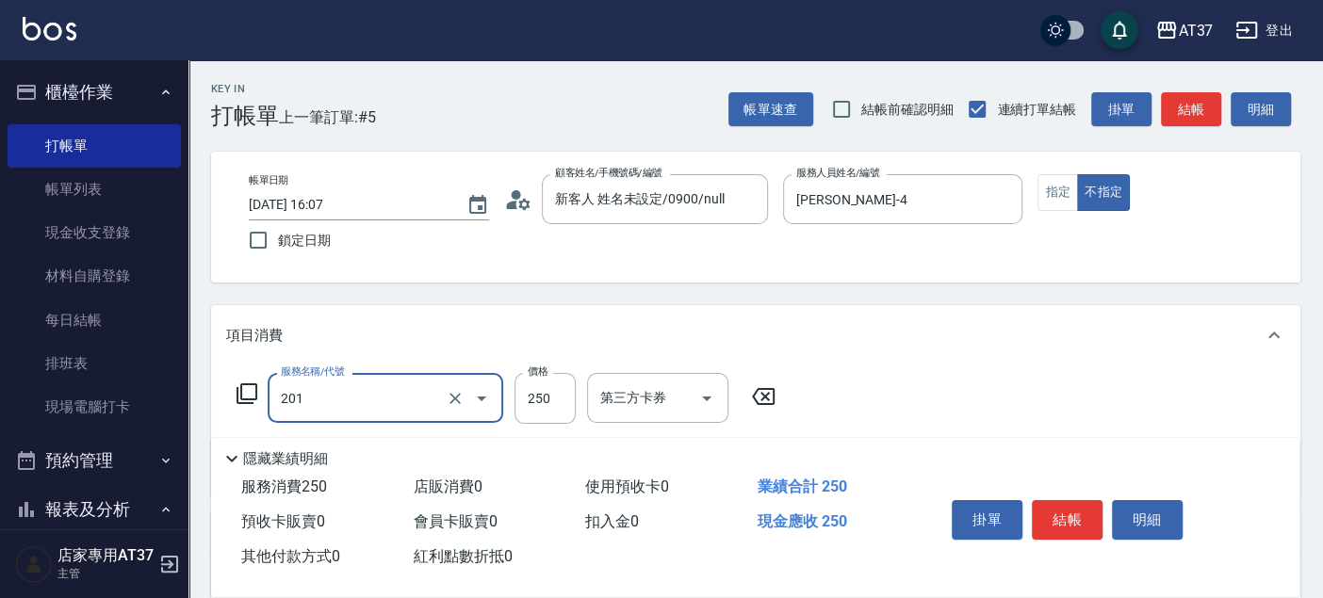
type input "B級單剪(201)"
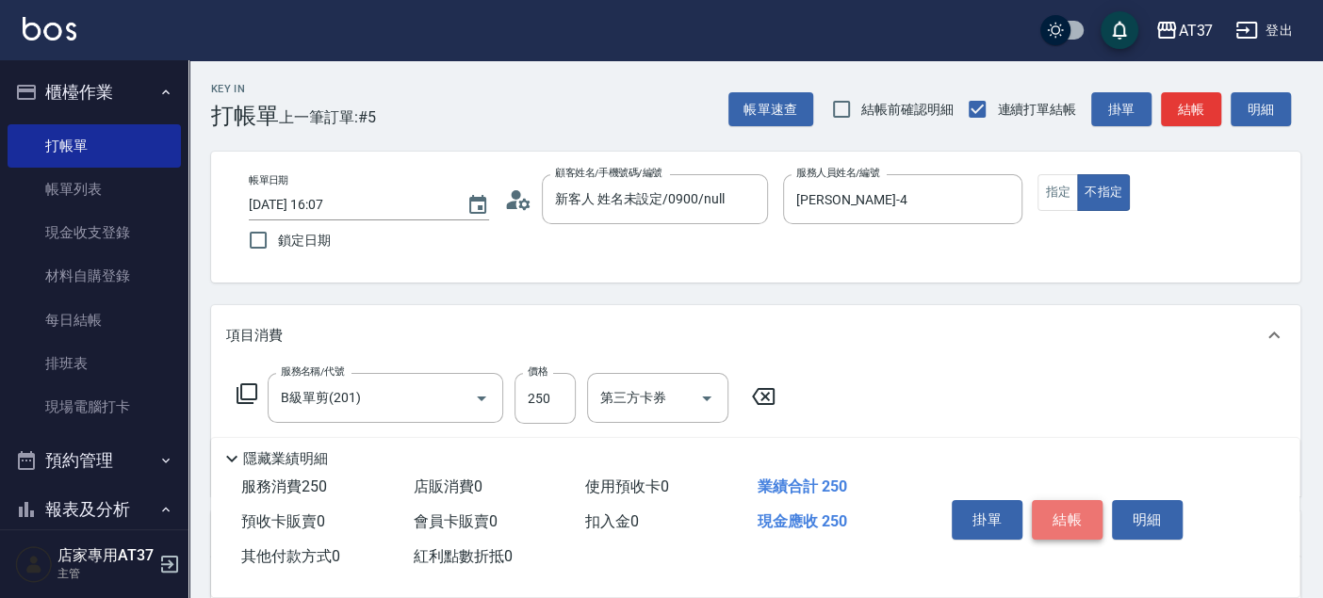
click at [1090, 514] on button "結帳" at bounding box center [1067, 520] width 71 height 40
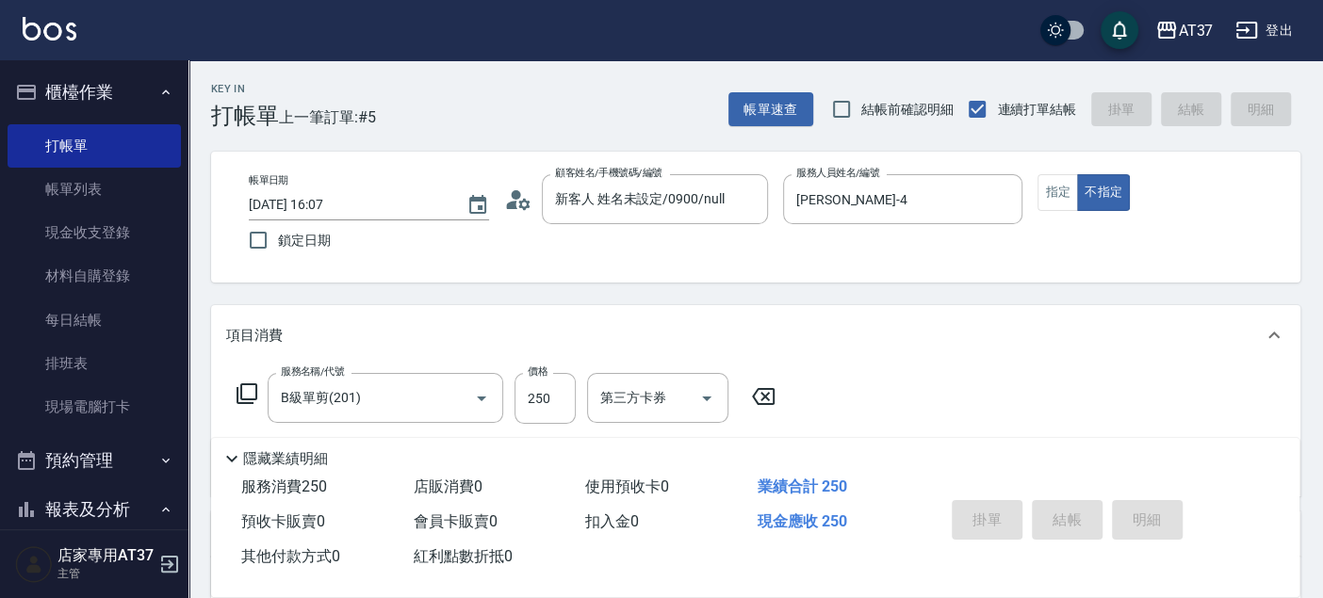
type input "2025/09/08 16:33"
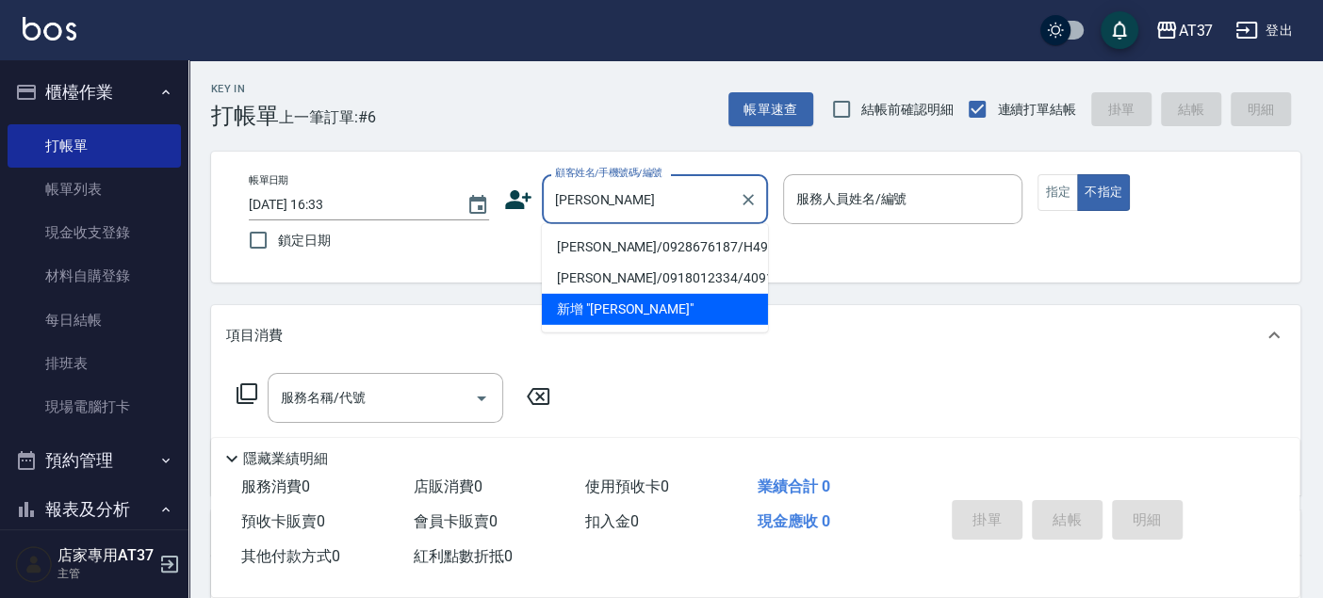
click at [606, 247] on li "王儀/0928676187/H493" at bounding box center [655, 247] width 226 height 31
type input "王儀/0928676187/H493"
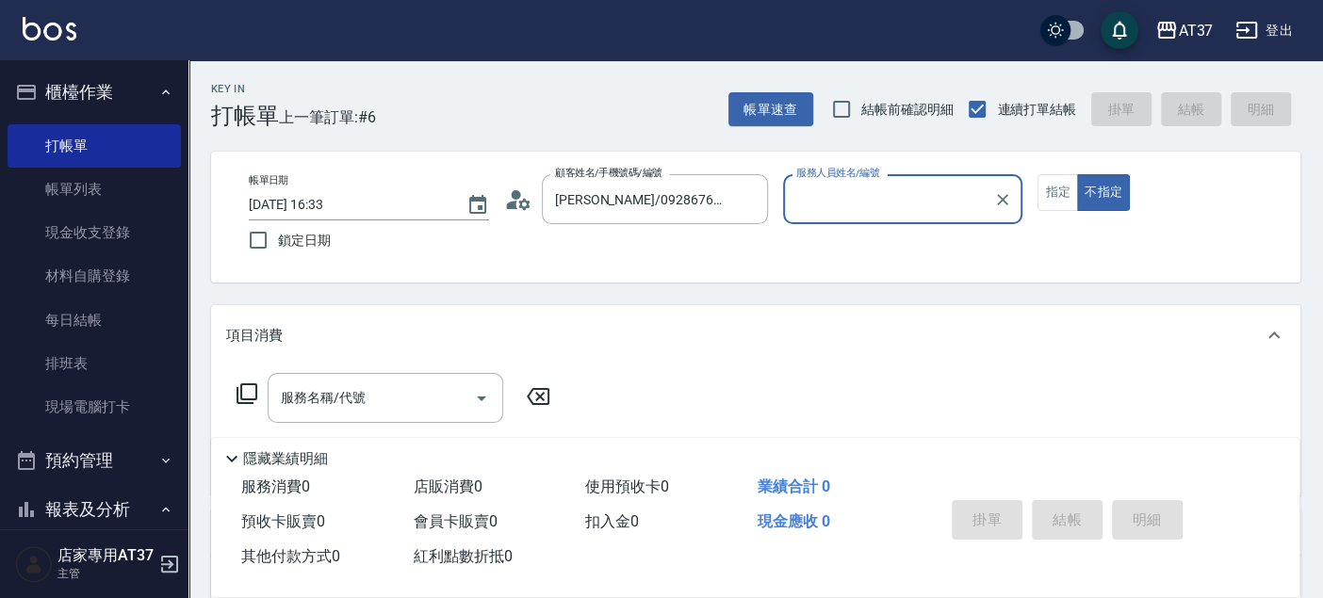
type input "Hannah-4"
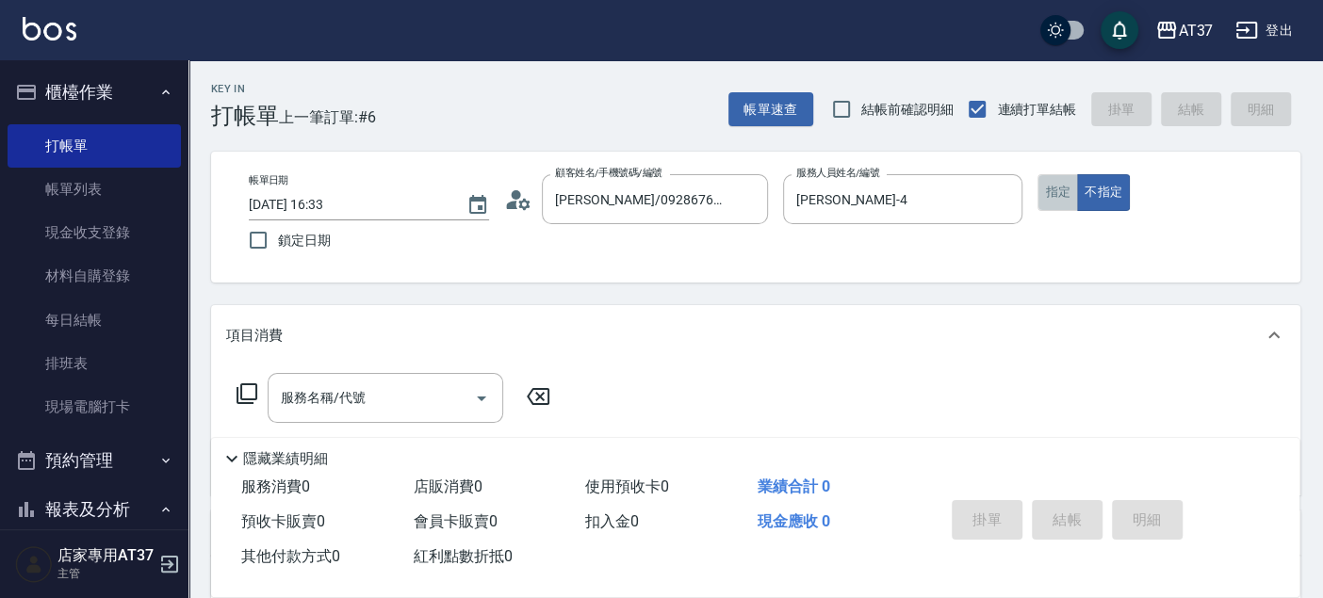
click at [1049, 193] on button "指定" at bounding box center [1058, 192] width 41 height 37
click at [311, 401] on div "服務名稱/代號 服務名稱/代號" at bounding box center [386, 398] width 236 height 50
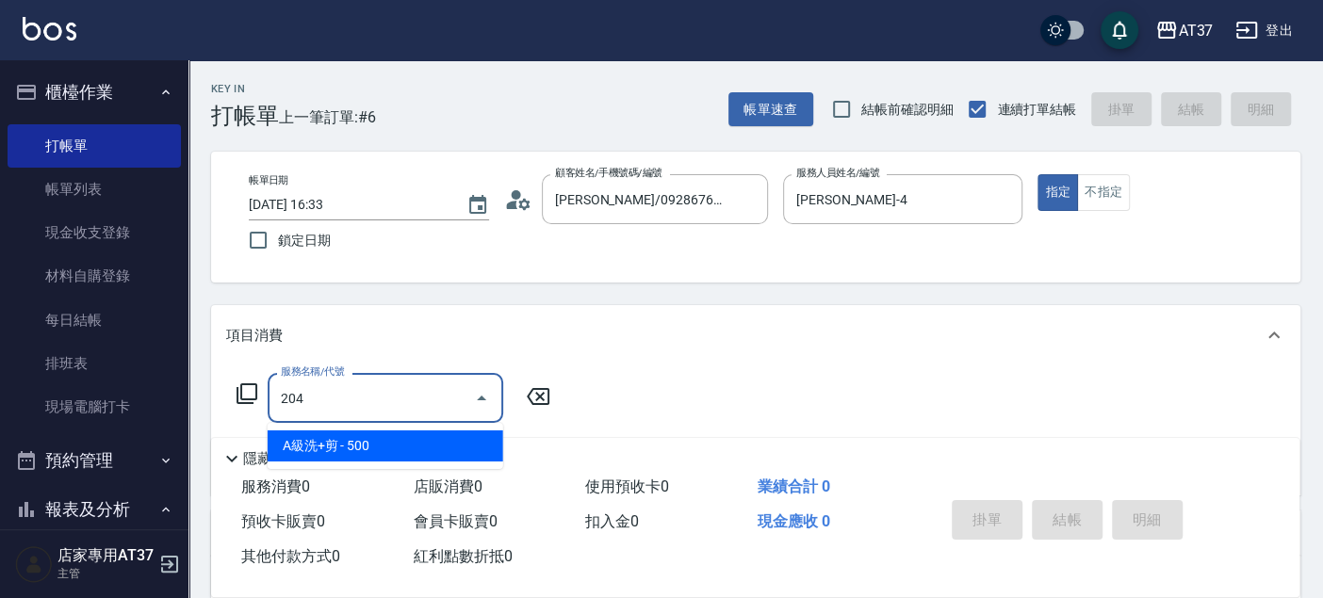
type input "A級洗+剪(204)"
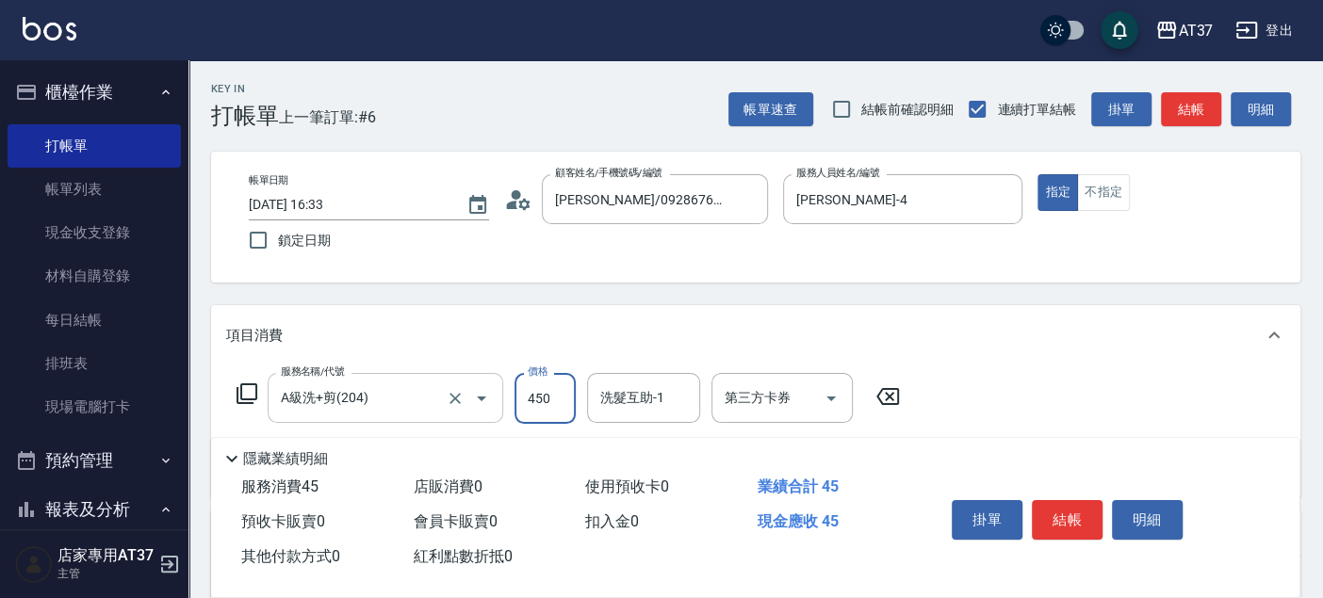
type input "450"
type input "01"
click at [624, 415] on input "洗髮互助-1" at bounding box center [644, 398] width 96 height 33
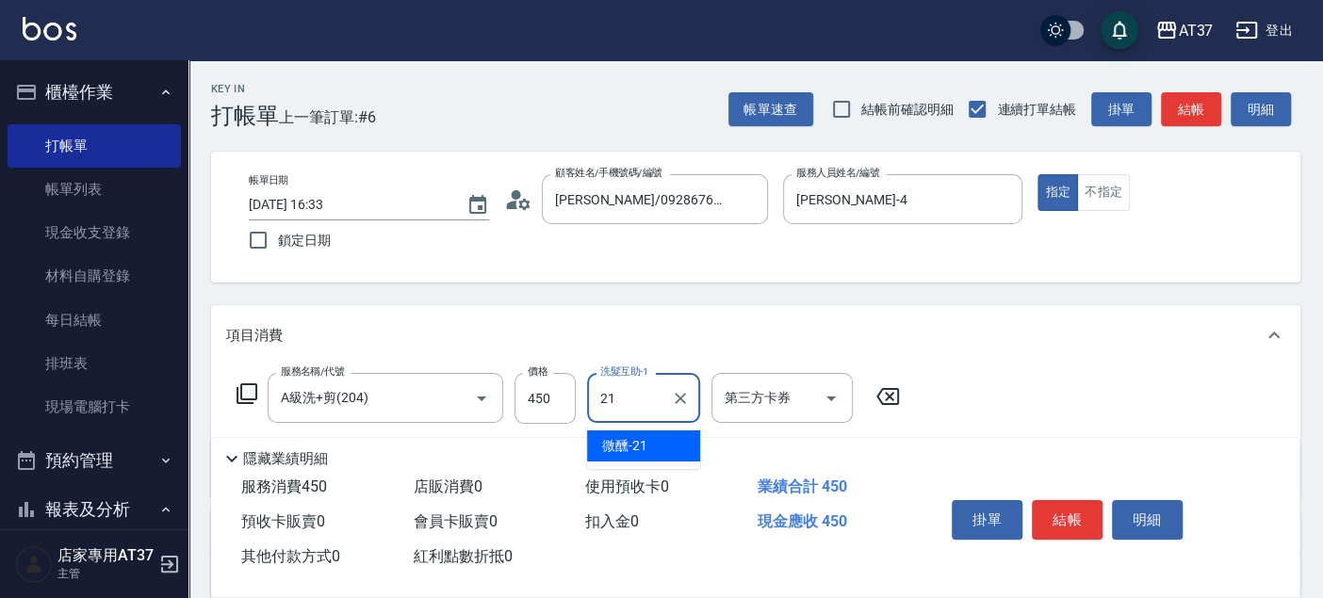
type input "微醺-21"
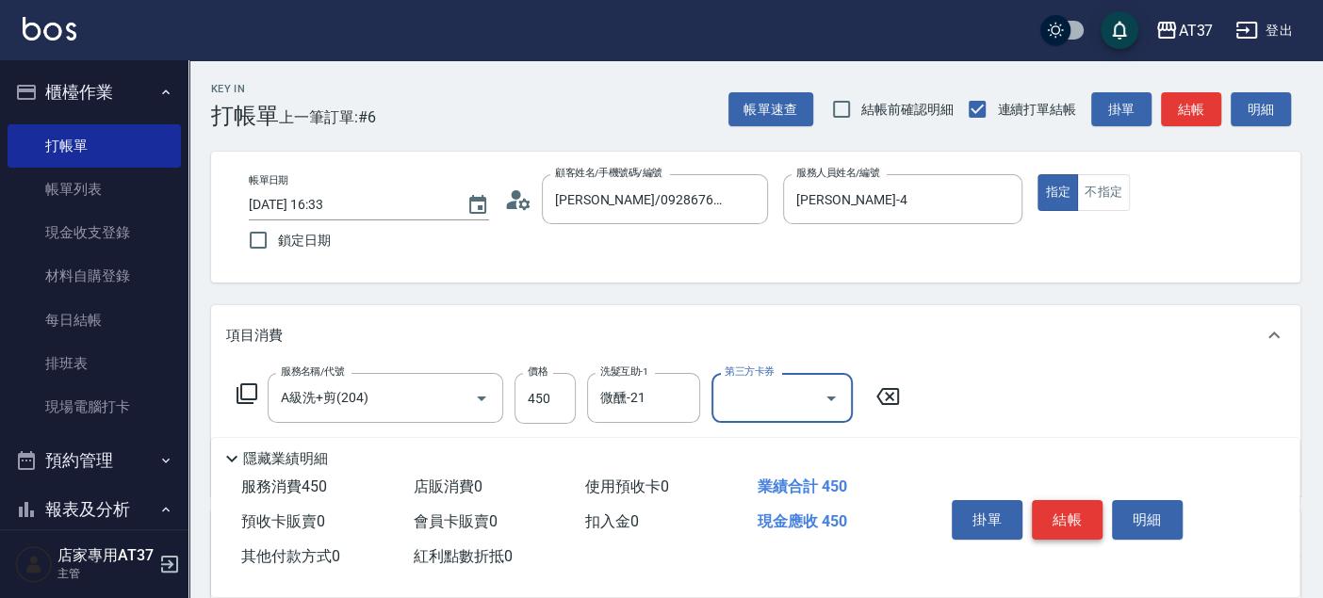
click at [1065, 500] on button "結帳" at bounding box center [1067, 520] width 71 height 40
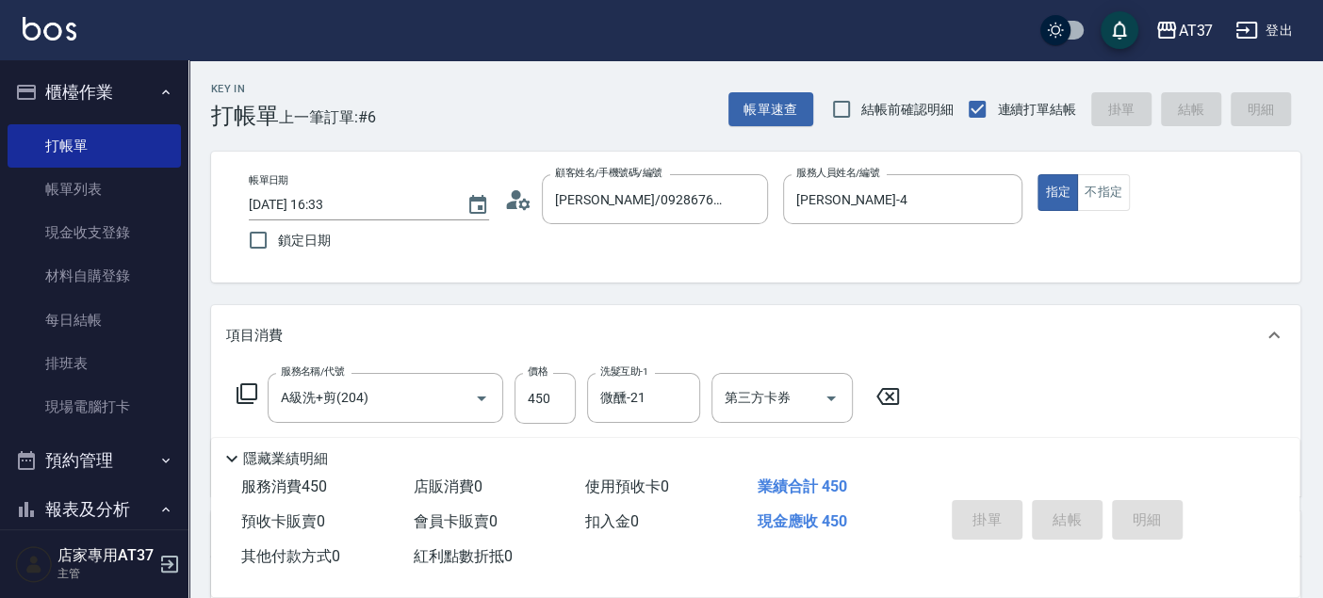
type input "2025/09/08 16:55"
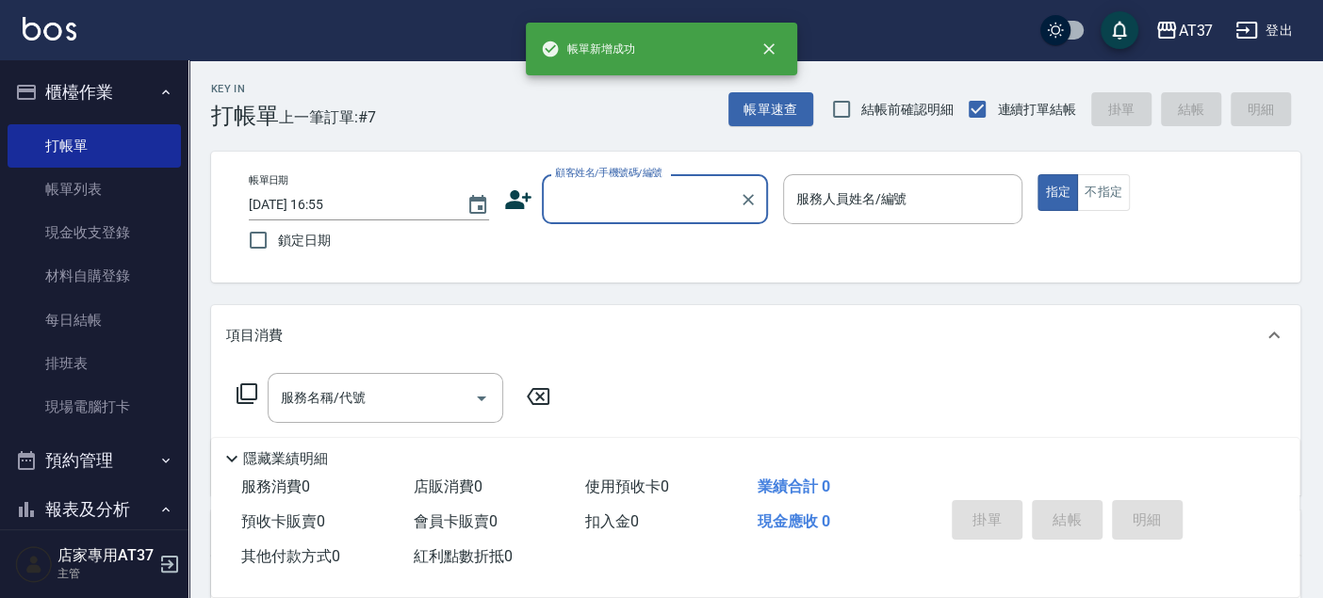
scroll to position [837, 0]
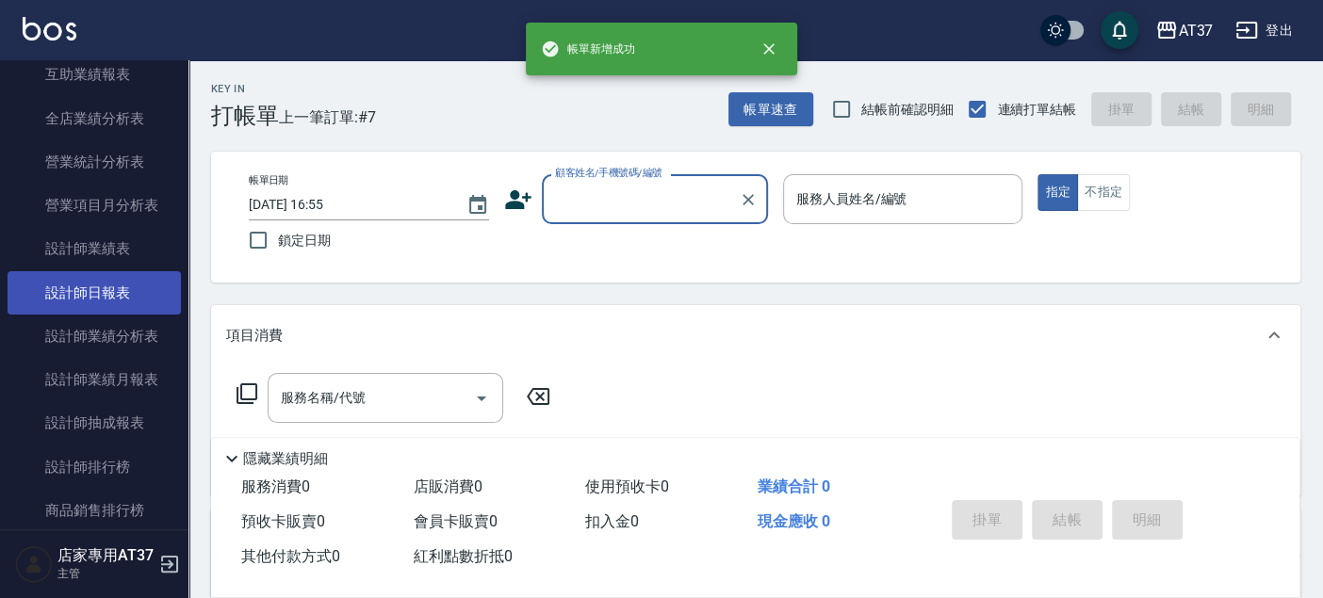
click at [94, 288] on link "設計師日報表" at bounding box center [94, 292] width 173 height 43
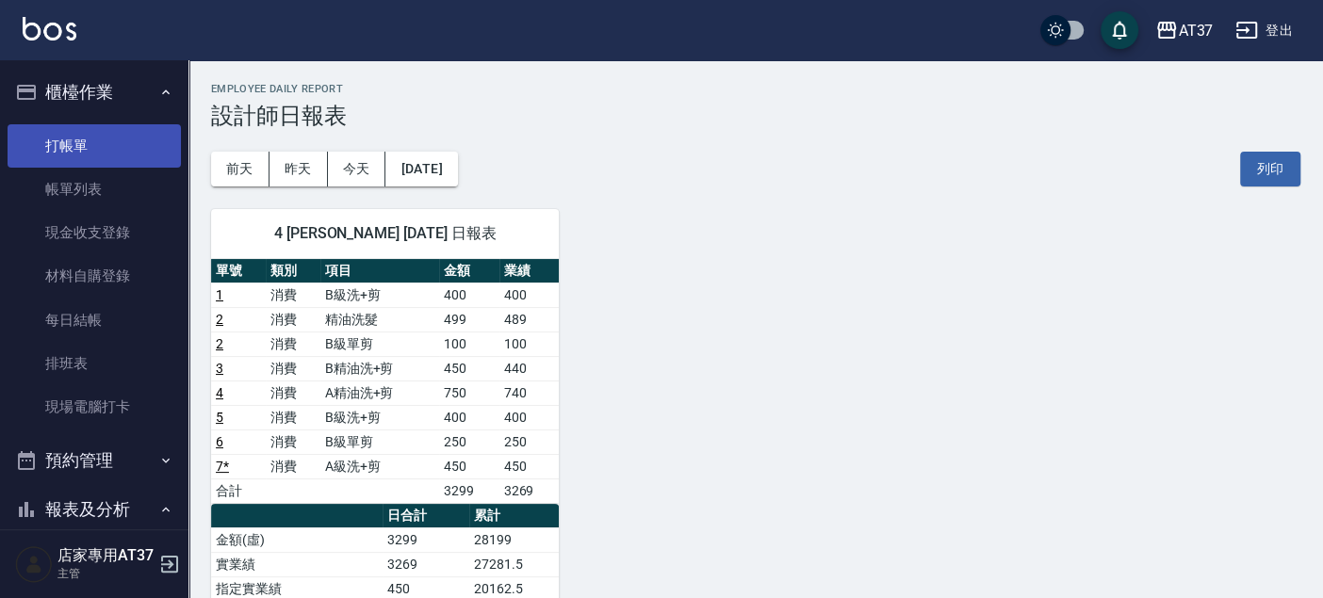
click at [83, 158] on link "打帳單" at bounding box center [94, 145] width 173 height 43
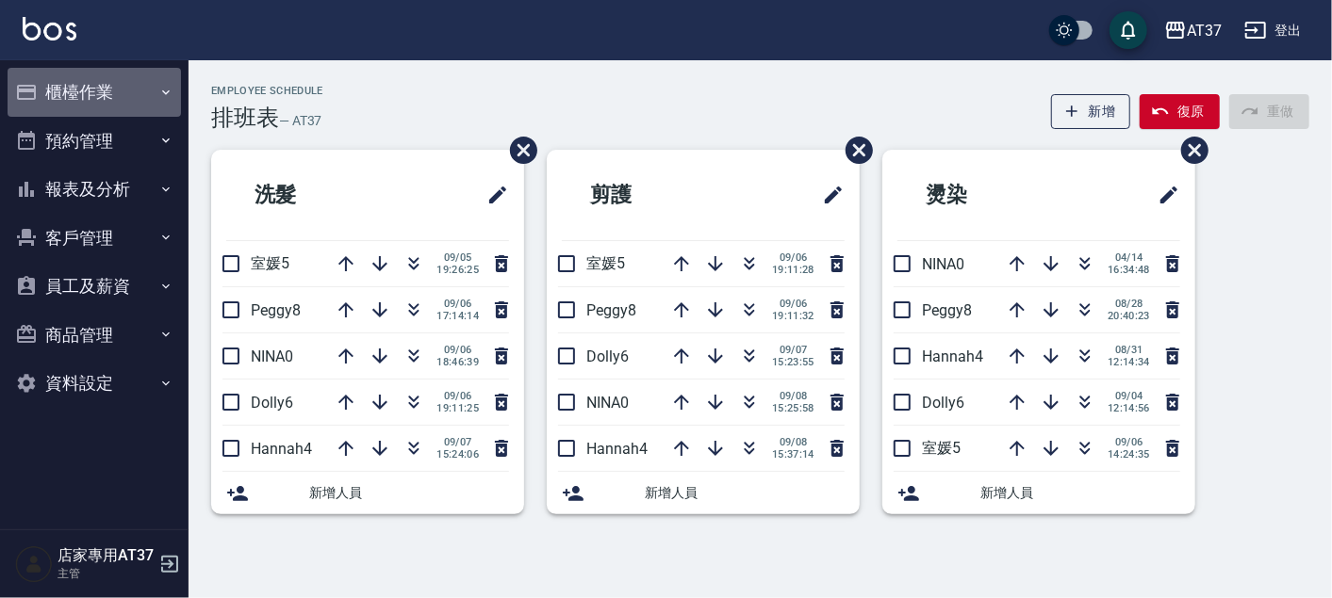
click at [90, 99] on button "櫃檯作業" at bounding box center [94, 92] width 173 height 49
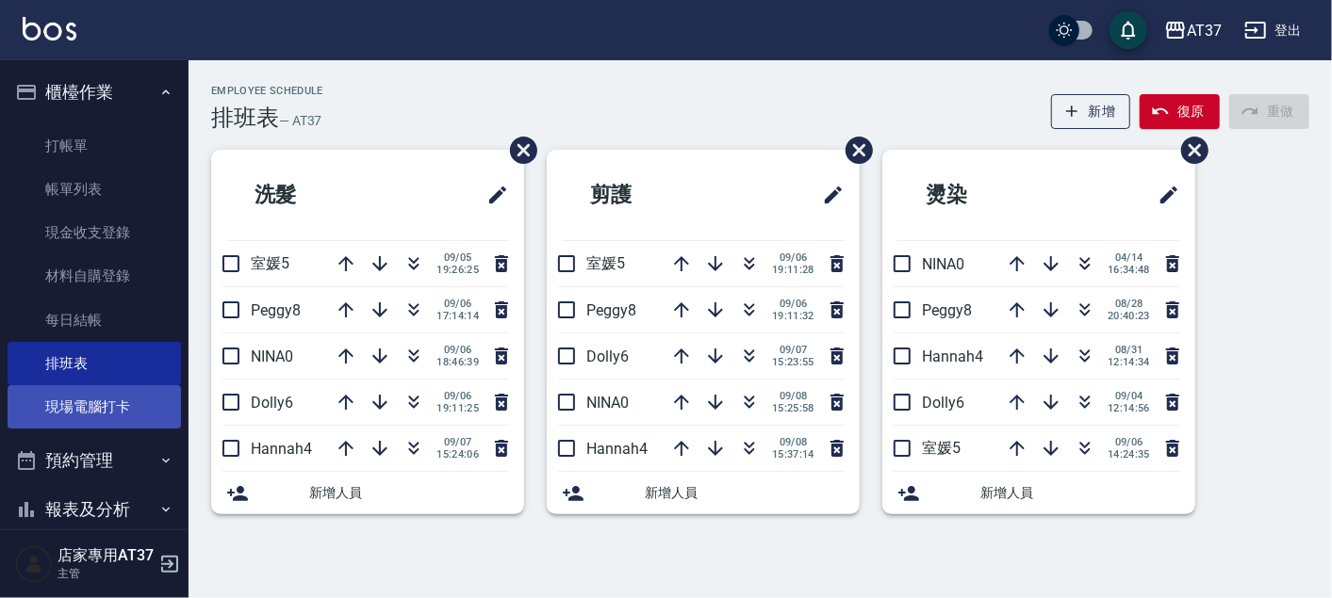
click at [149, 403] on link "現場電腦打卡" at bounding box center [94, 406] width 173 height 43
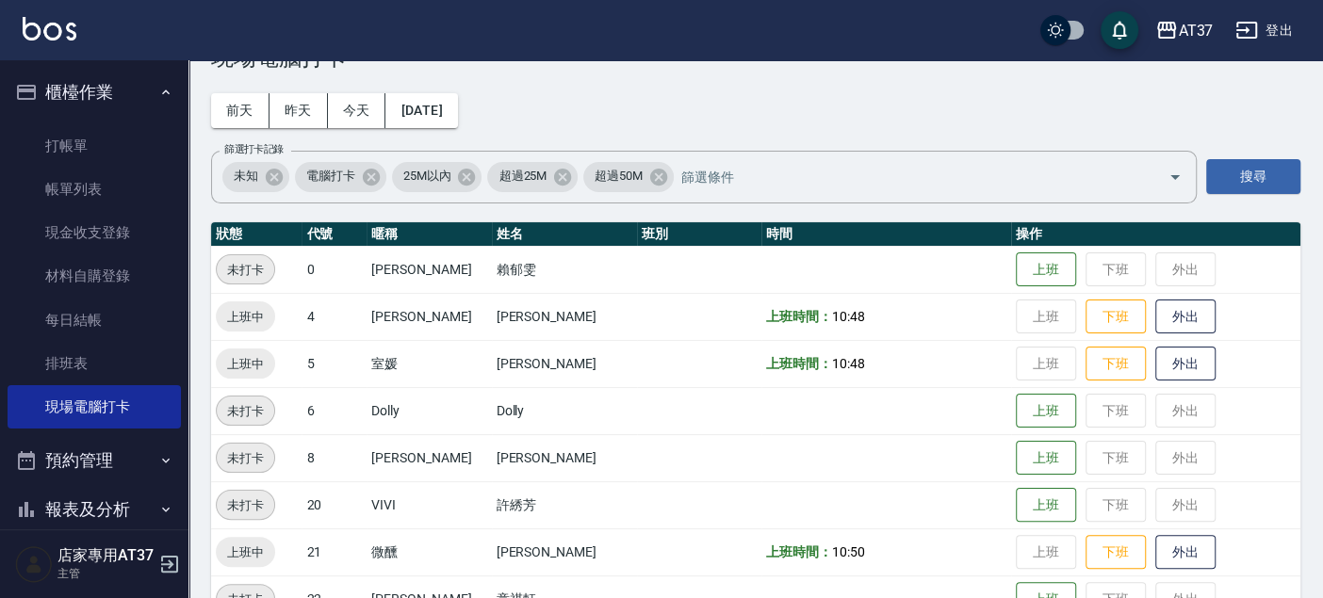
scroll to position [105, 0]
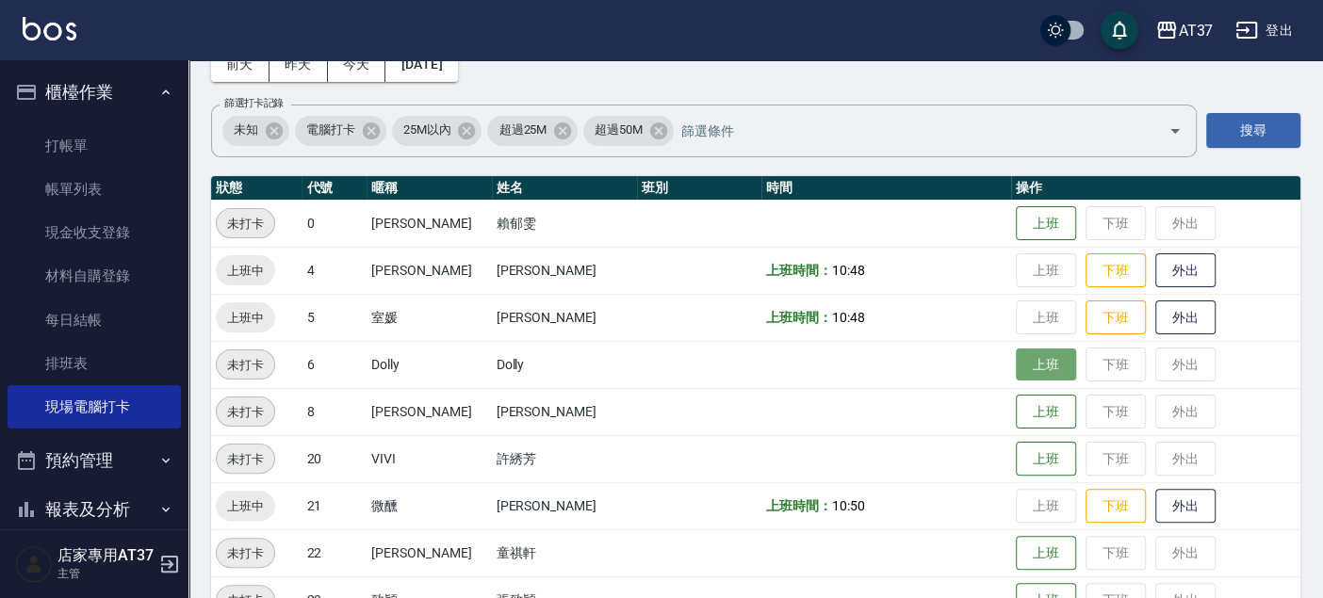
click at [1018, 366] on button "上班" at bounding box center [1046, 365] width 60 height 33
